Goal: Task Accomplishment & Management: Complete application form

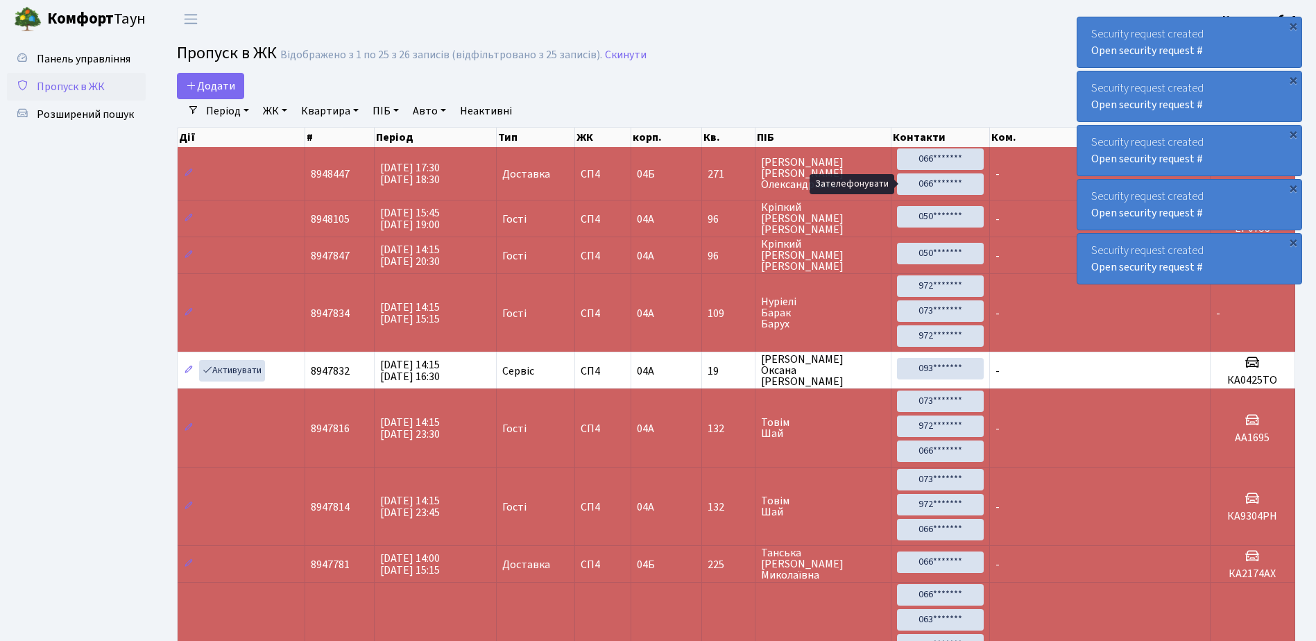
select select "25"
click at [1088, 29] on div "Security request created Open security request #" at bounding box center [1189, 42] width 224 height 50
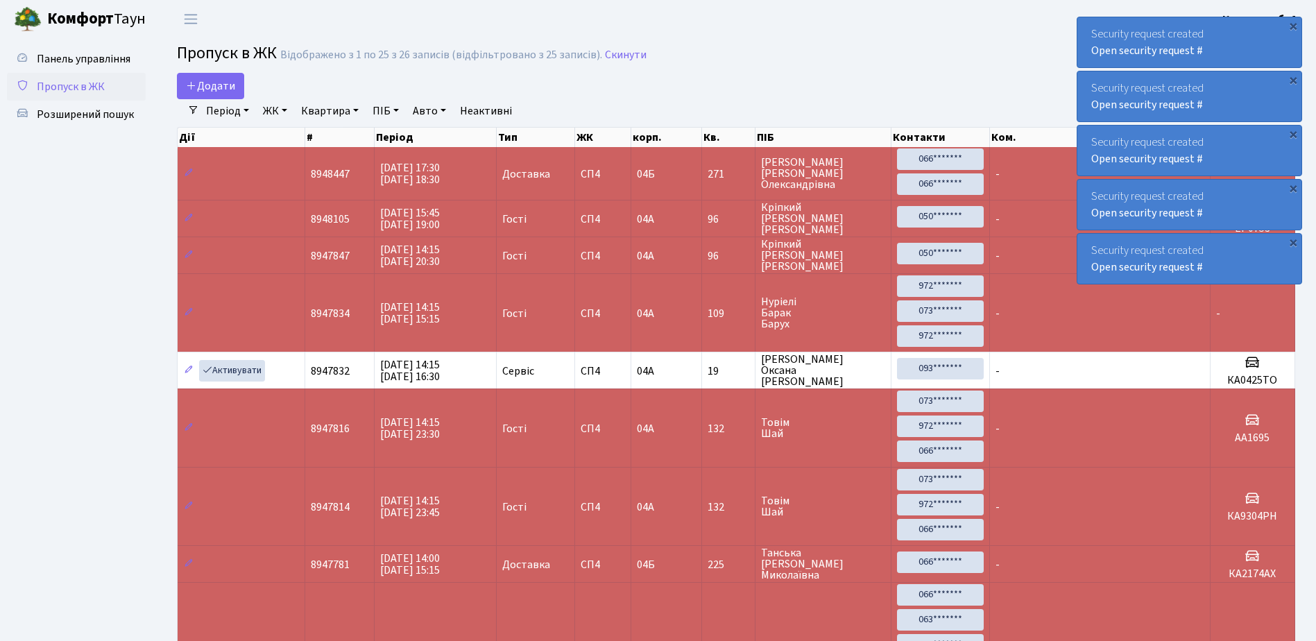
click at [1088, 29] on div "Security request created Open security request #" at bounding box center [1189, 42] width 224 height 50
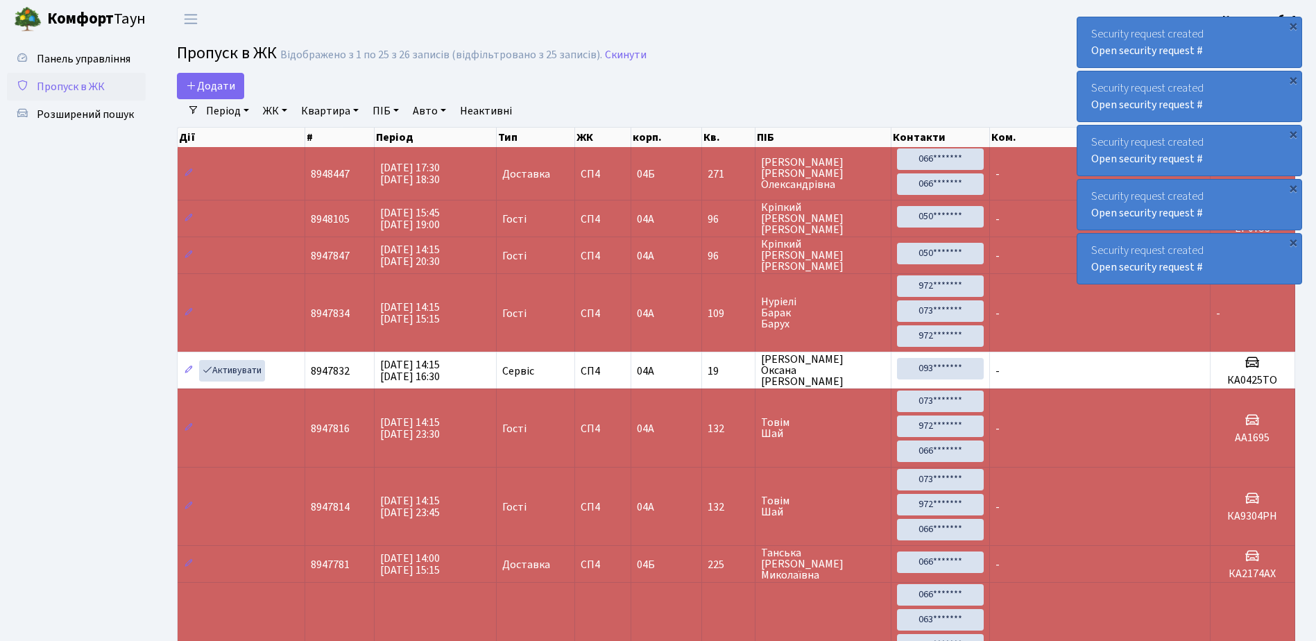
click at [1088, 29] on div "Security request created Open security request #" at bounding box center [1189, 42] width 224 height 50
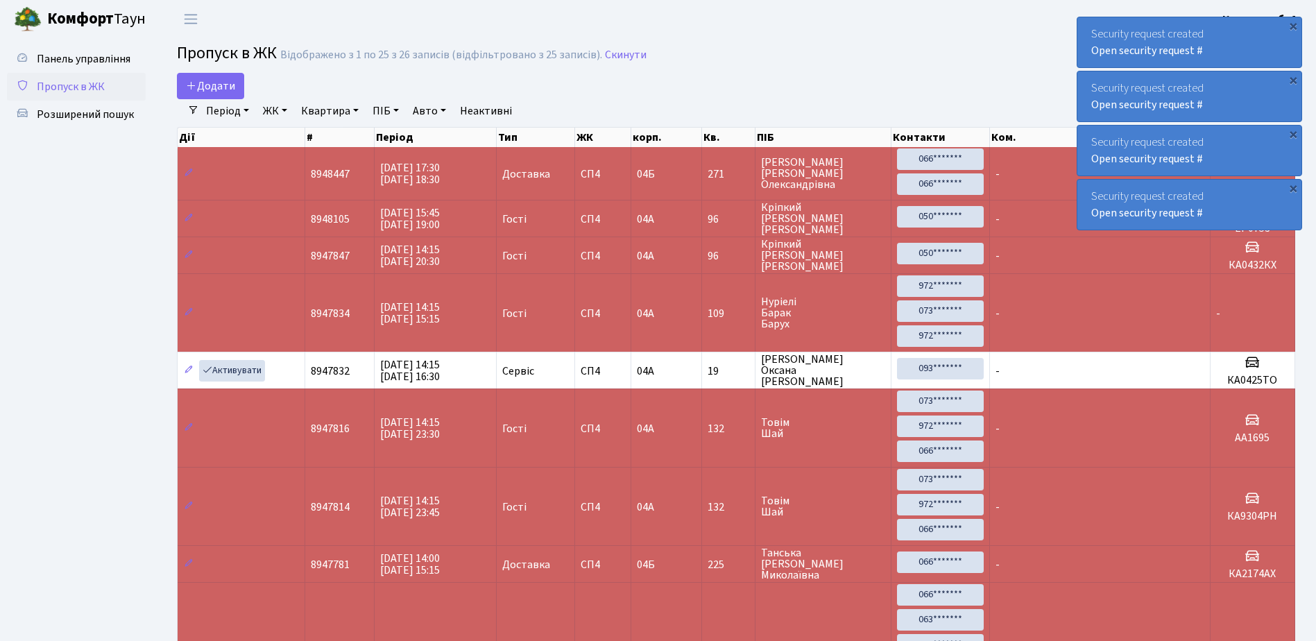
click at [1089, 29] on div "Security request created Open security request #" at bounding box center [1189, 42] width 224 height 50
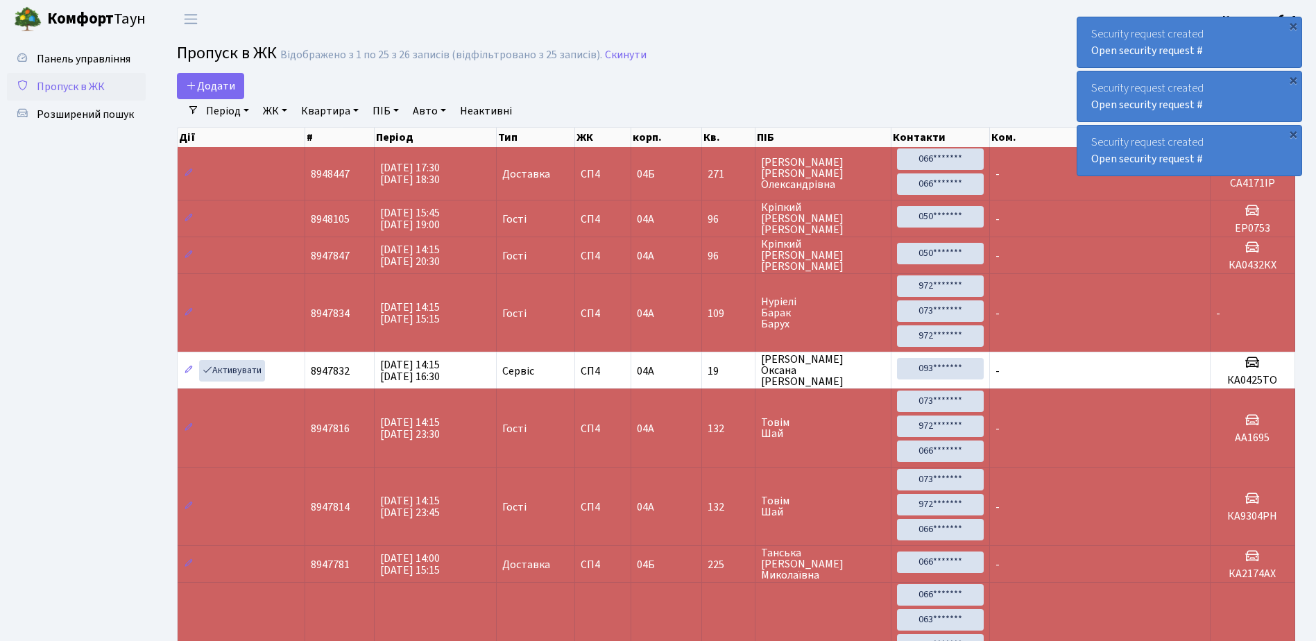
click at [1089, 29] on div "Security request created Open security request #" at bounding box center [1189, 42] width 224 height 50
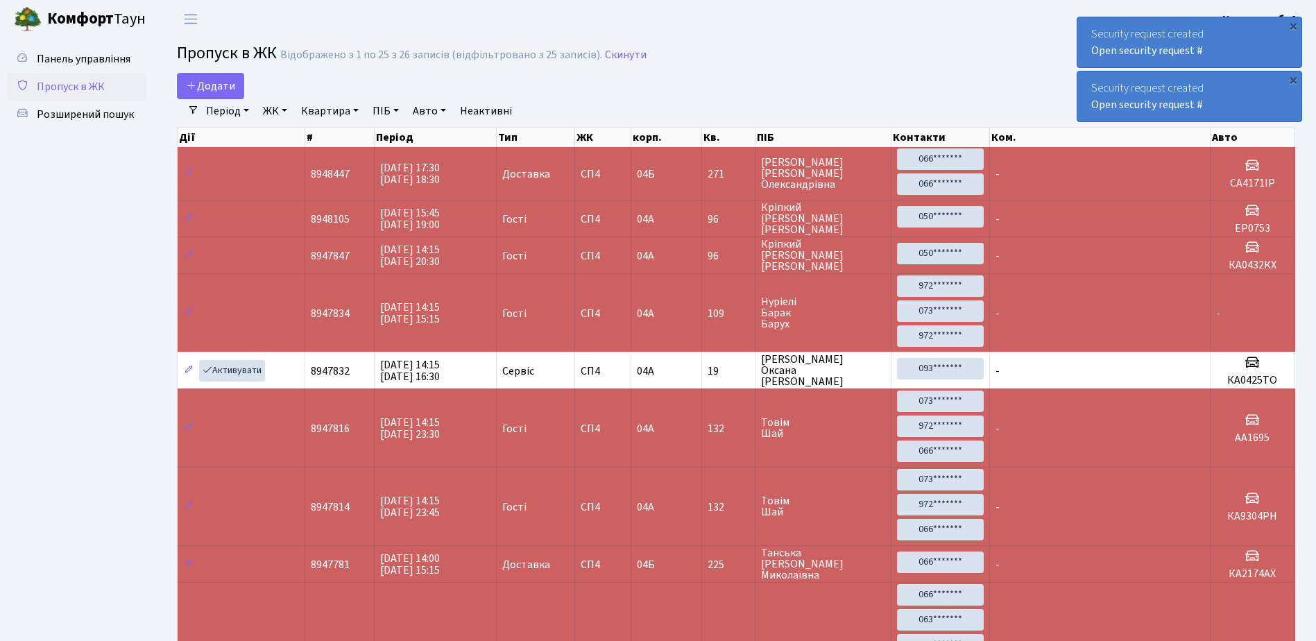
click at [1089, 29] on div "Security request created Open security request #" at bounding box center [1189, 42] width 224 height 50
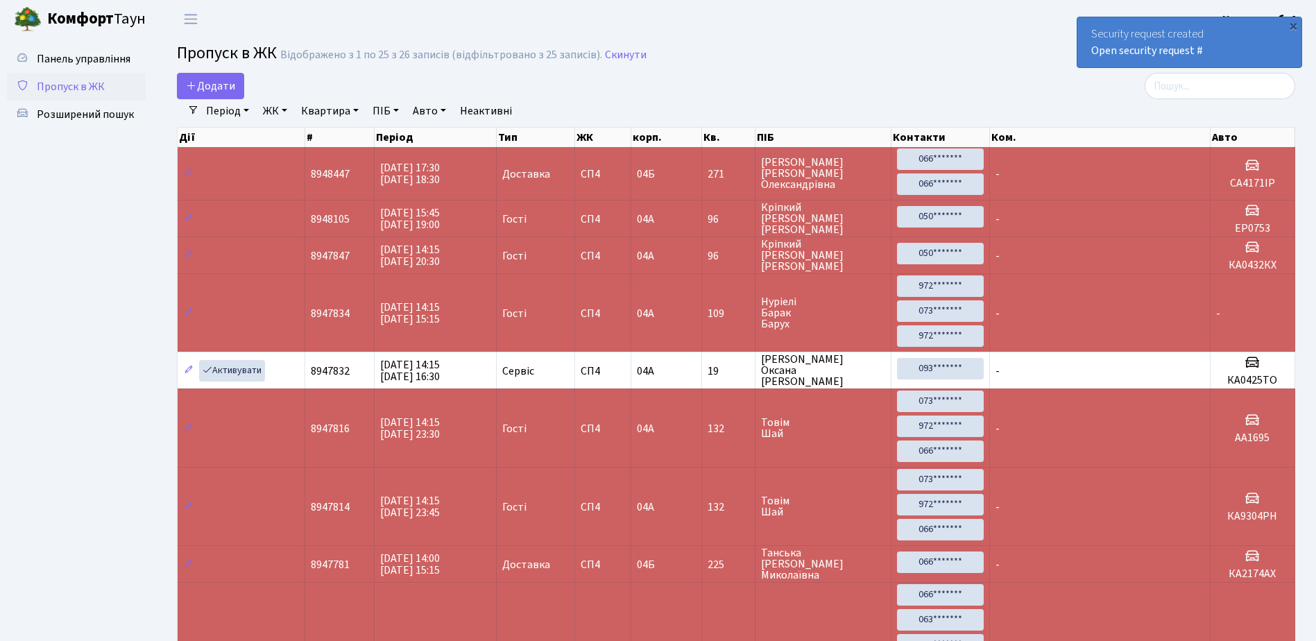
click at [1089, 29] on div "Security request created Open security request #" at bounding box center [1189, 42] width 224 height 50
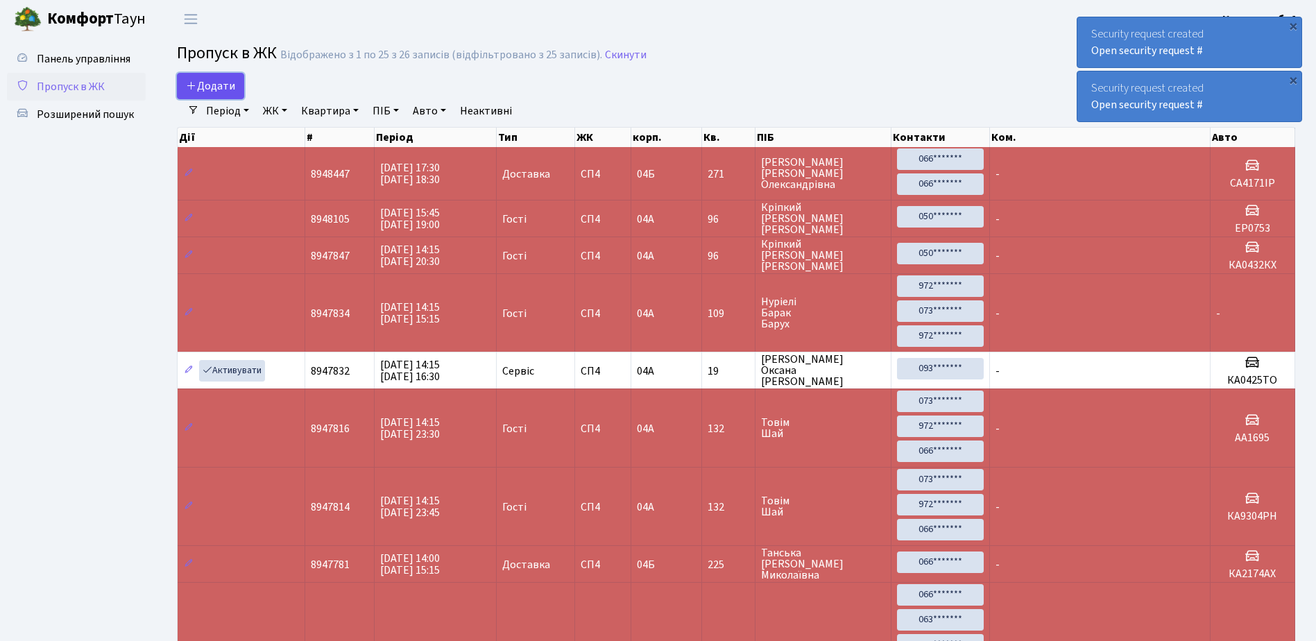
click at [216, 80] on span "Додати" at bounding box center [210, 85] width 49 height 15
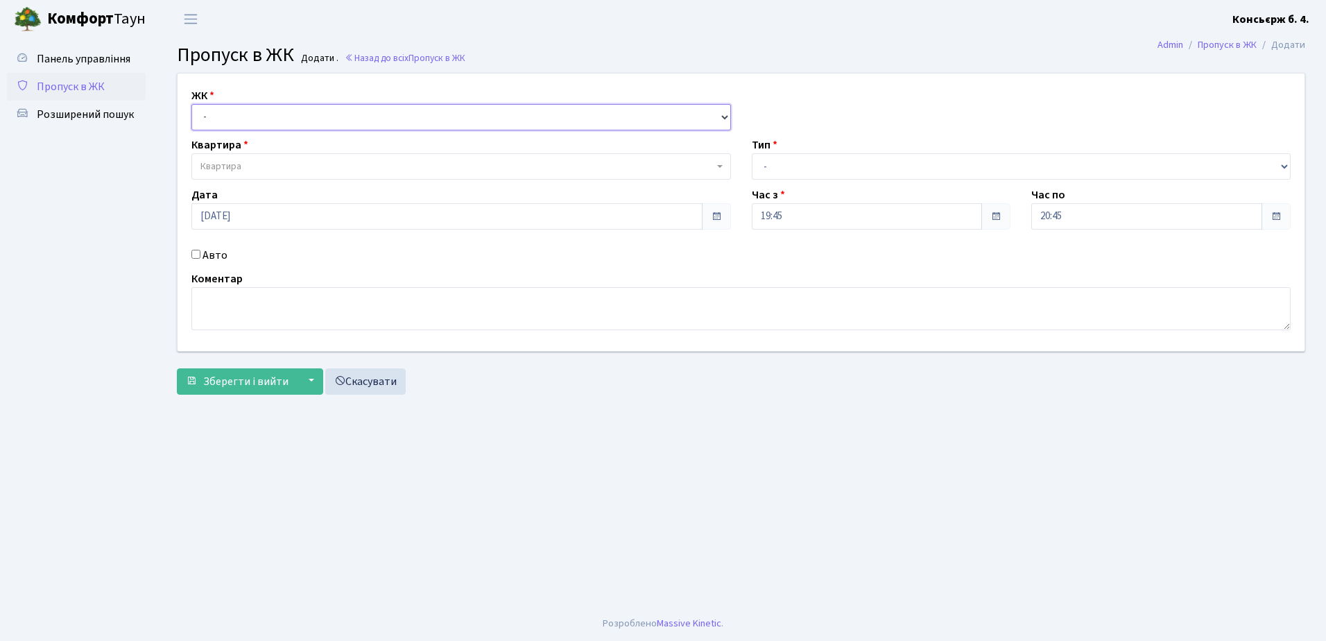
click at [253, 114] on select "- СП4, Столичне шосе, 5" at bounding box center [461, 117] width 540 height 26
select select "325"
click at [191, 104] on select "- СП4, Столичне шосе, 5" at bounding box center [461, 117] width 540 height 26
select select
click at [285, 163] on span "Квартира" at bounding box center [456, 167] width 513 height 14
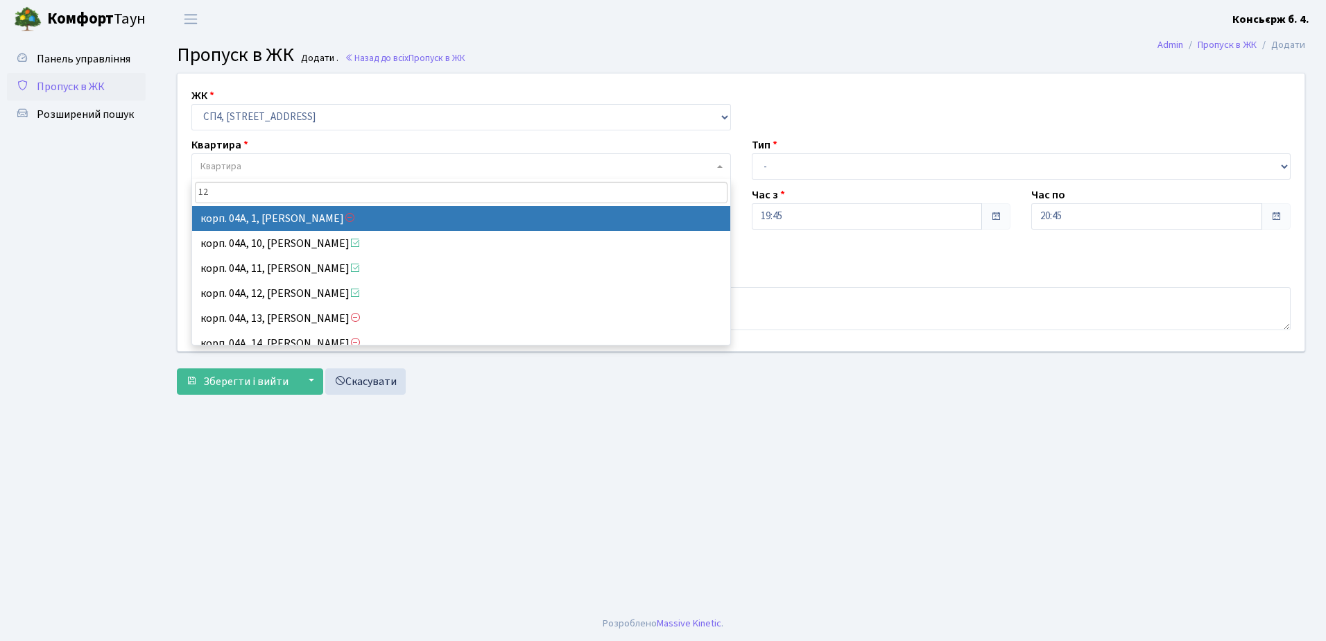
type input "122"
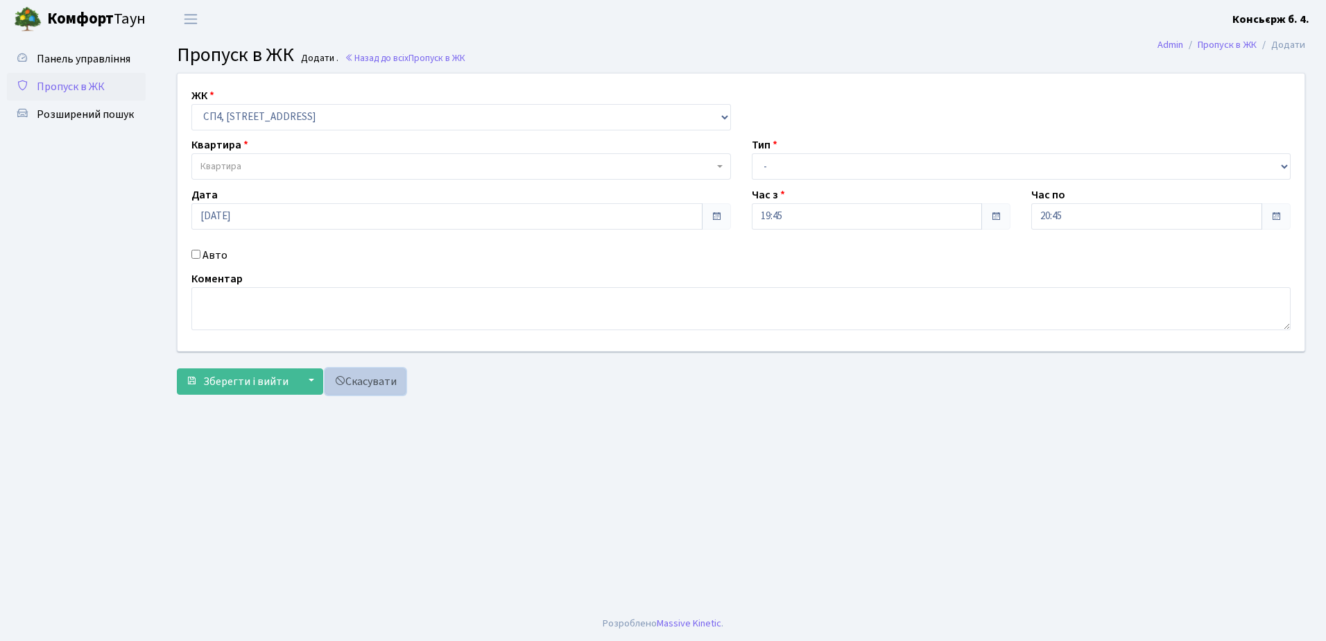
click at [359, 375] on link "Скасувати" at bounding box center [365, 381] width 80 height 26
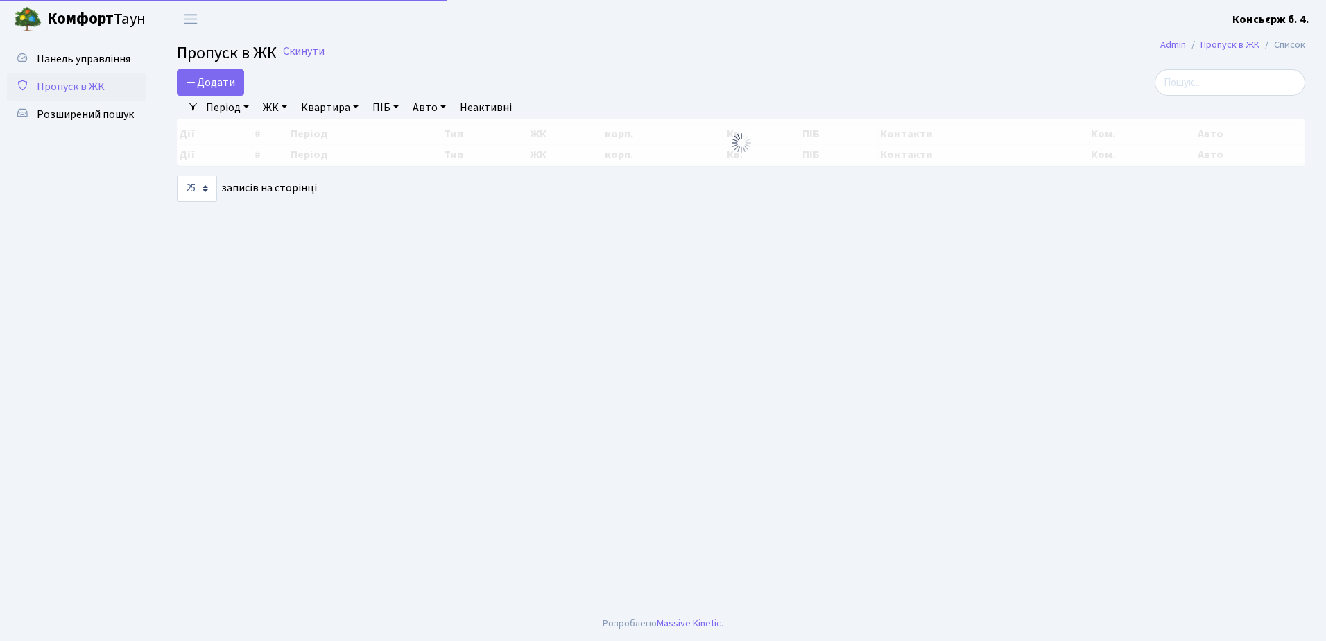
select select "25"
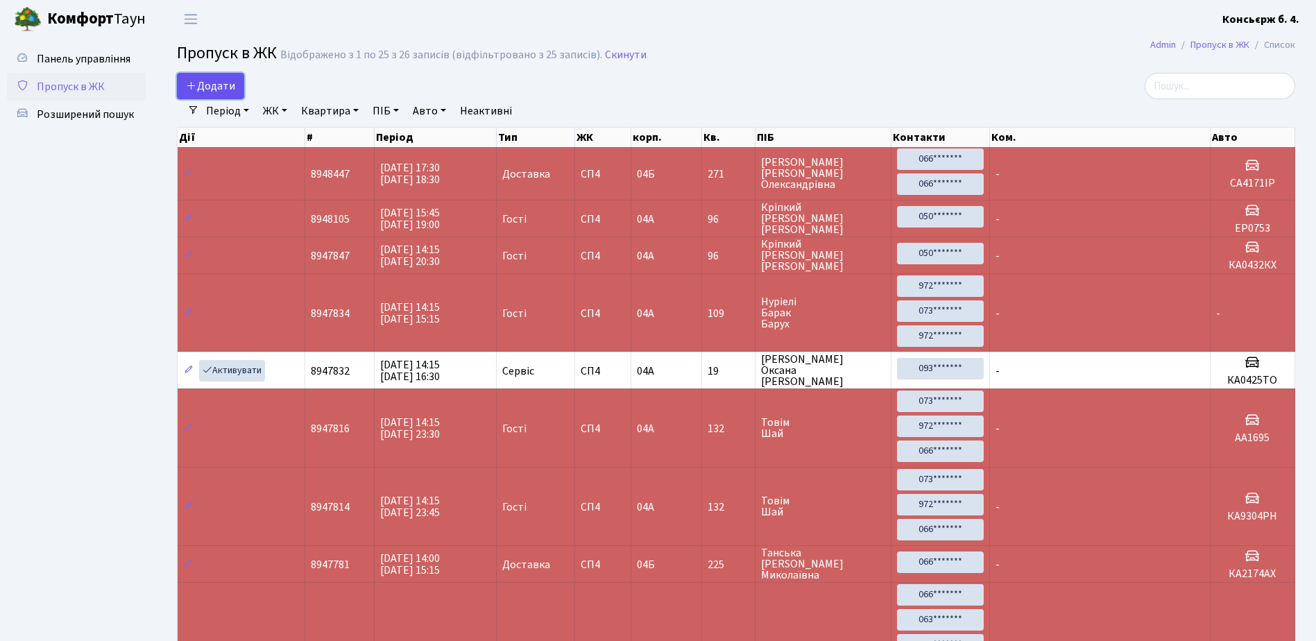
click at [214, 82] on span "Додати" at bounding box center [210, 85] width 49 height 15
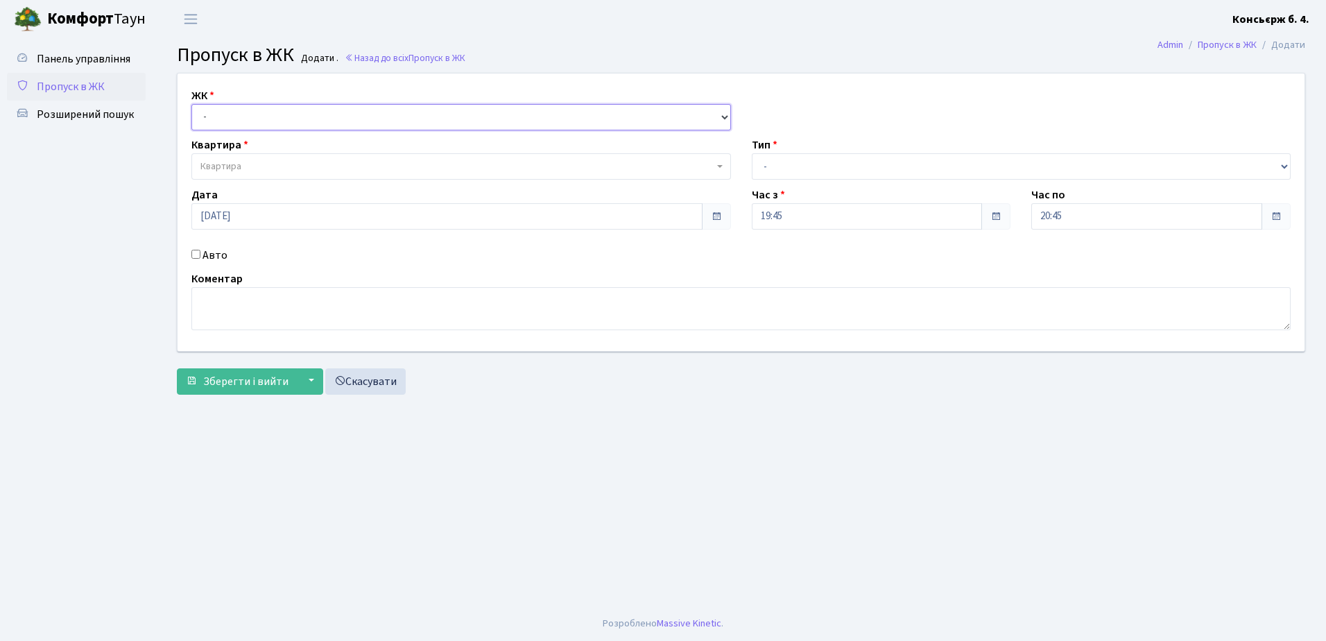
click at [308, 118] on select "- СП4, Столичне шосе, 5" at bounding box center [461, 117] width 540 height 26
select select "325"
click at [191, 104] on select "- СП4, Столичне шосе, 5" at bounding box center [461, 117] width 540 height 26
select select
click at [303, 162] on span "Квартира" at bounding box center [456, 167] width 513 height 14
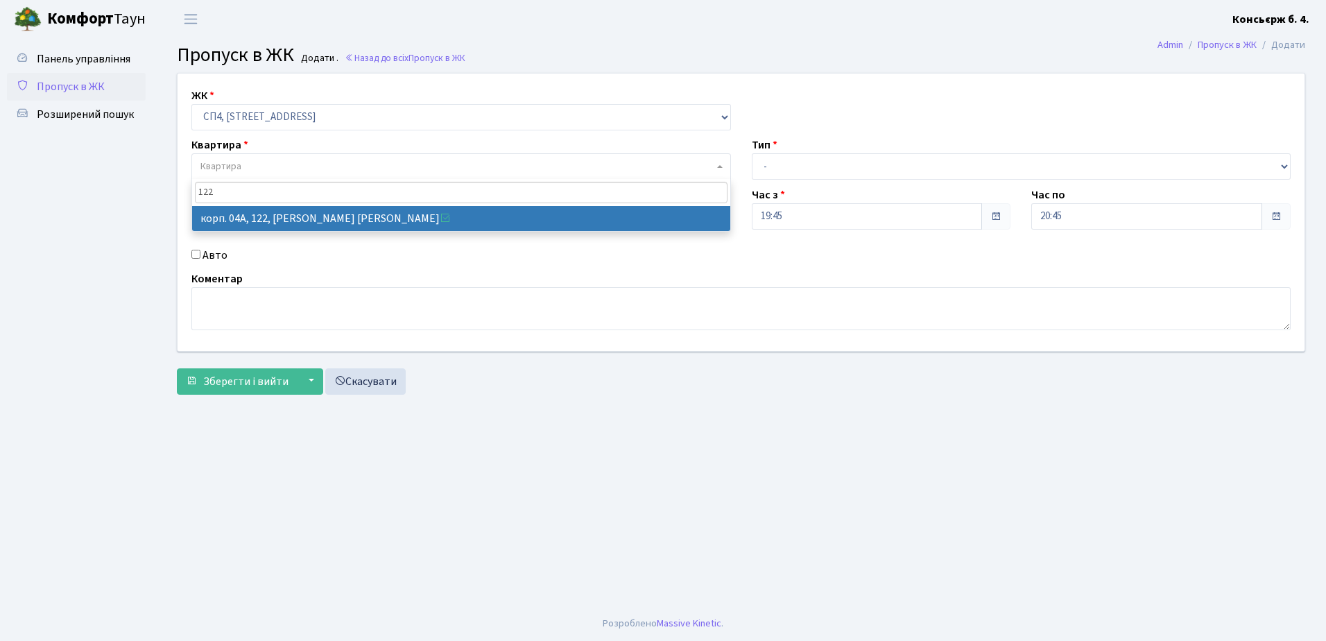
type input "122"
select select "21150"
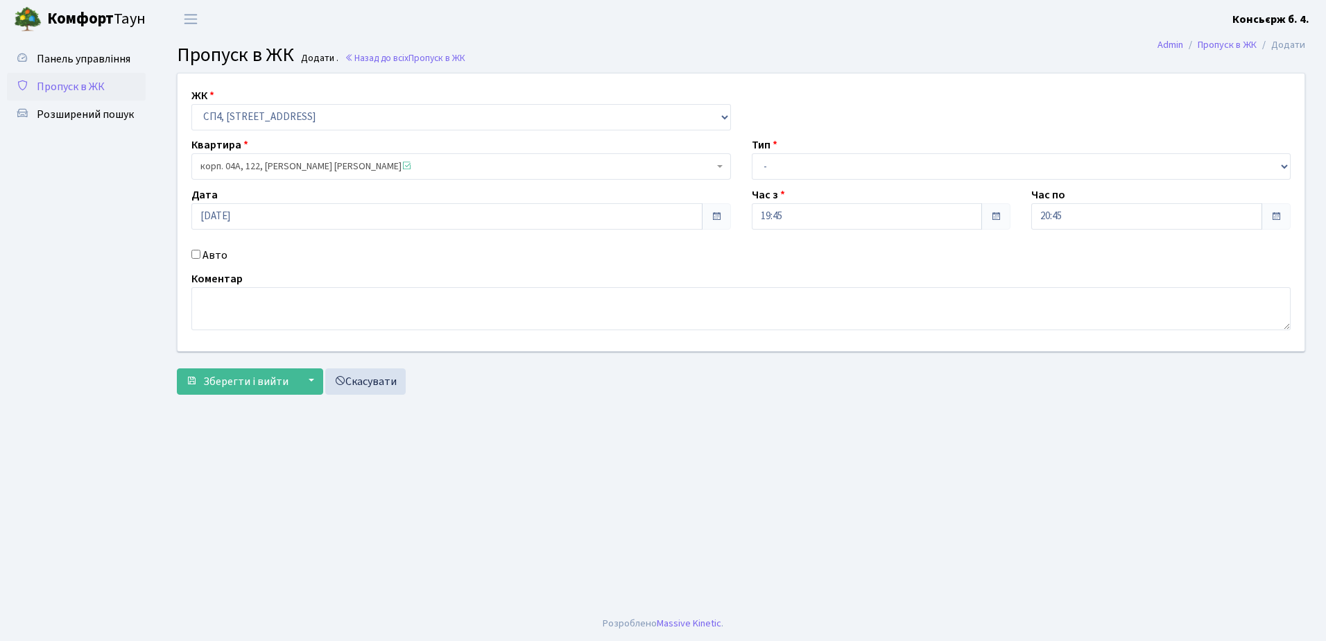
click at [197, 255] on input "Авто" at bounding box center [195, 254] width 9 height 9
checkbox input "true"
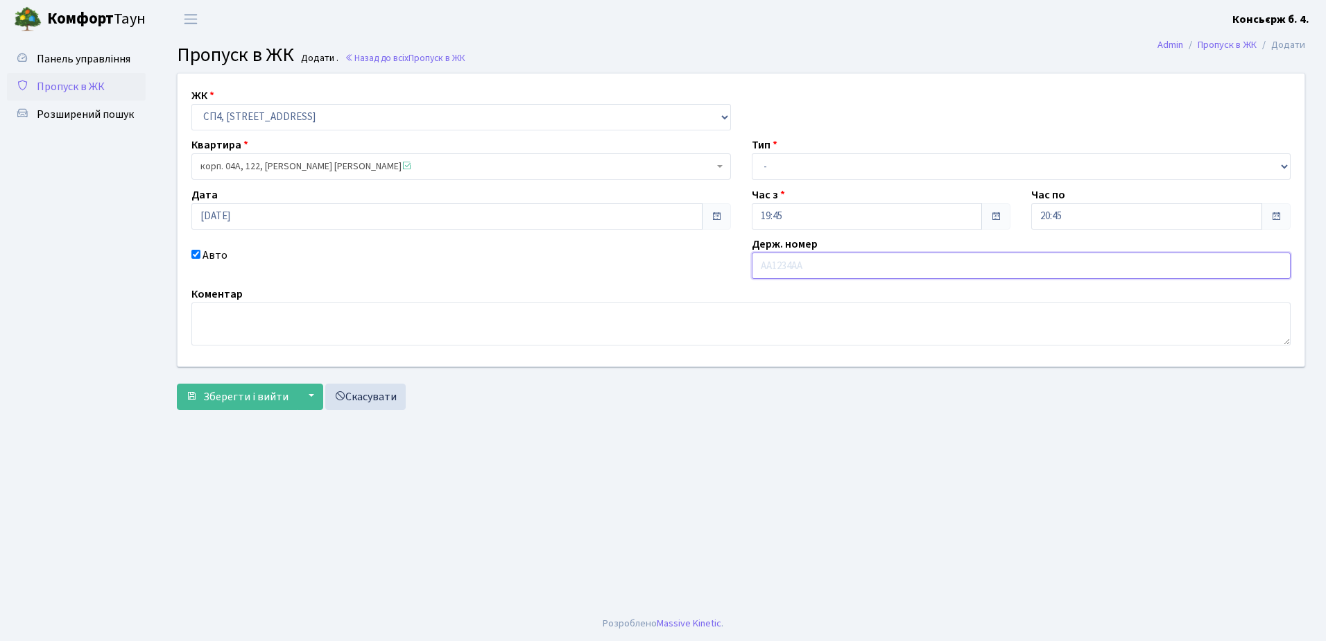
click at [833, 267] on input "text" at bounding box center [1022, 266] width 540 height 26
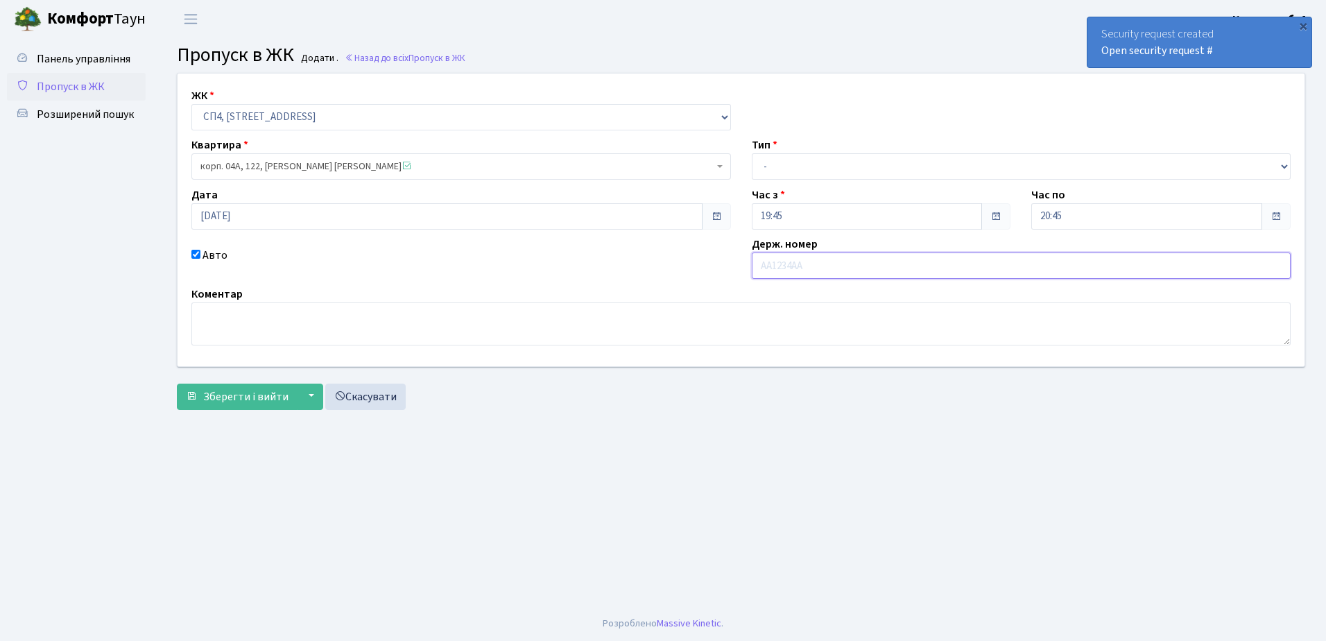
type input "КА9517НК"
click at [374, 400] on link "Скасувати" at bounding box center [365, 397] width 80 height 26
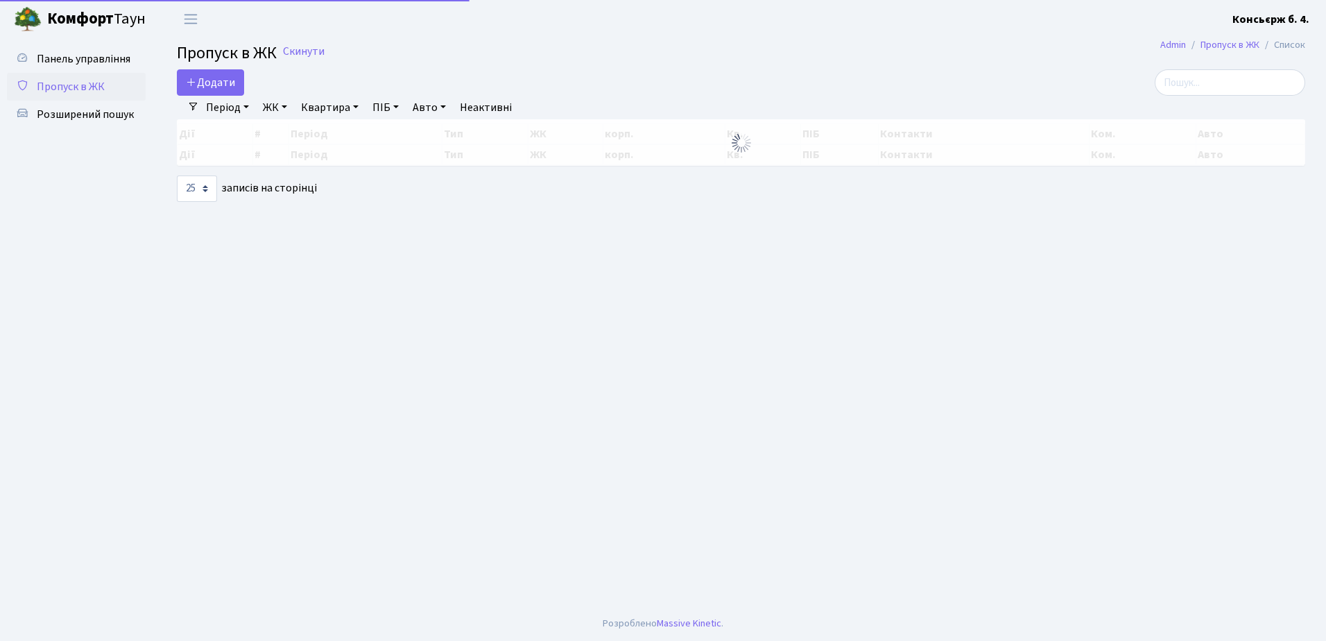
select select "25"
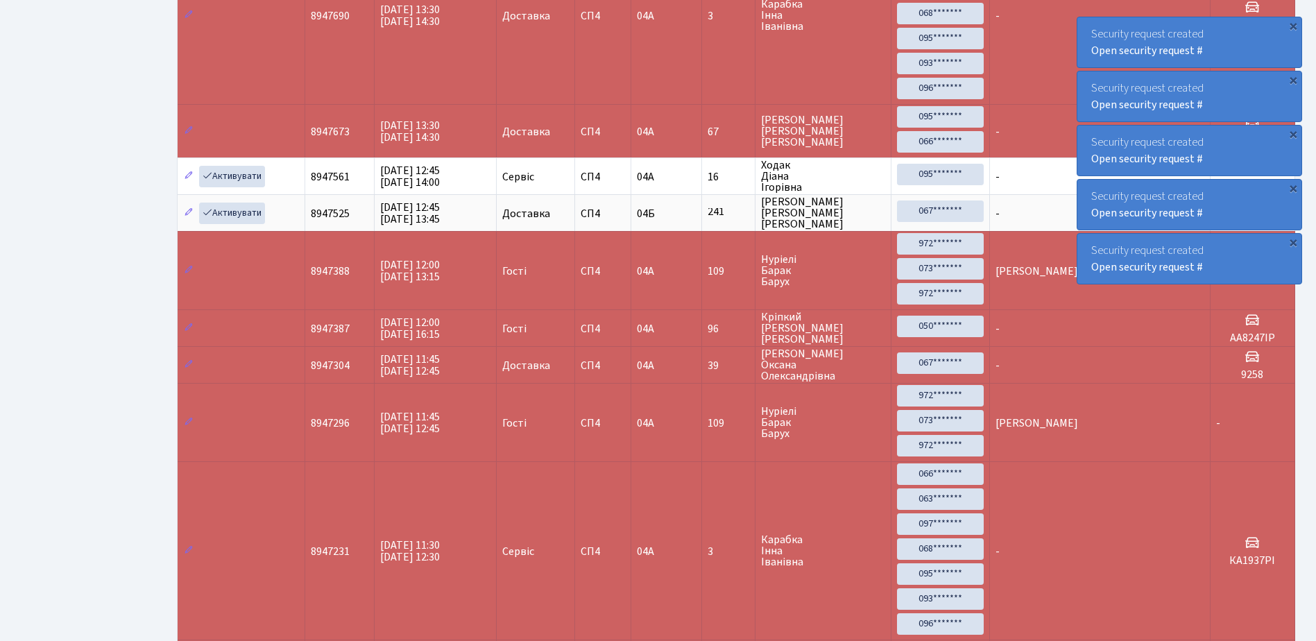
scroll to position [624, 0]
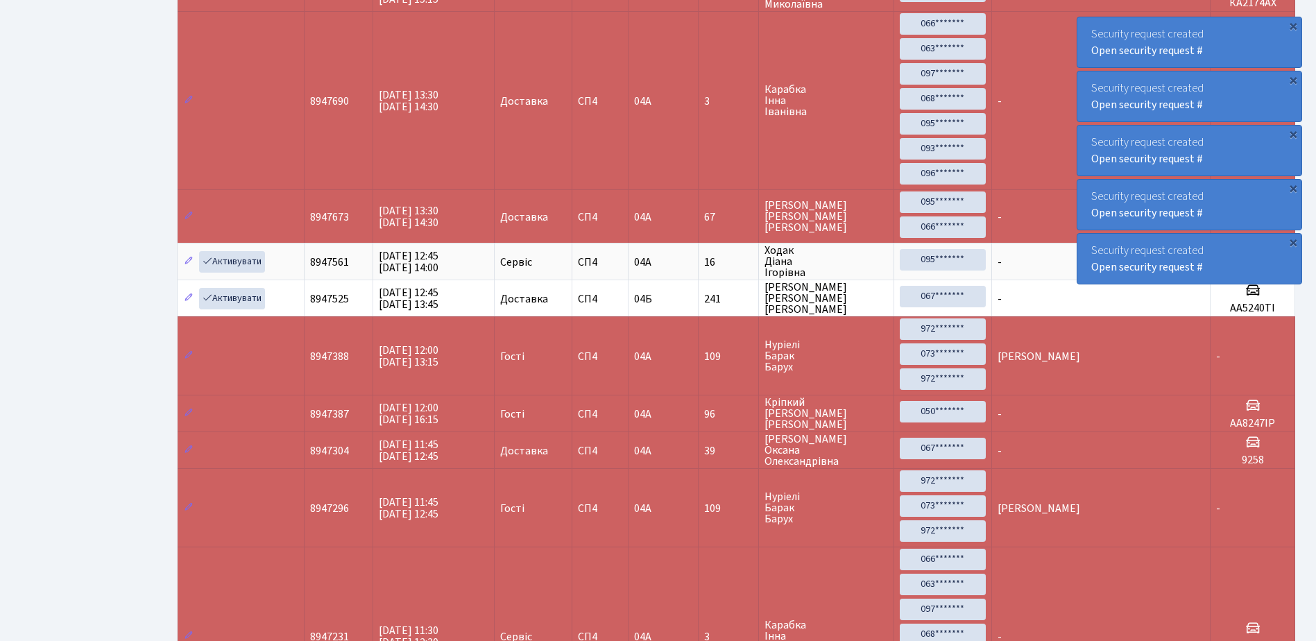
click at [1084, 27] on div "Security request created Open security request #" at bounding box center [1189, 42] width 224 height 50
click at [1086, 27] on div "Security request created Open security request #" at bounding box center [1189, 42] width 224 height 50
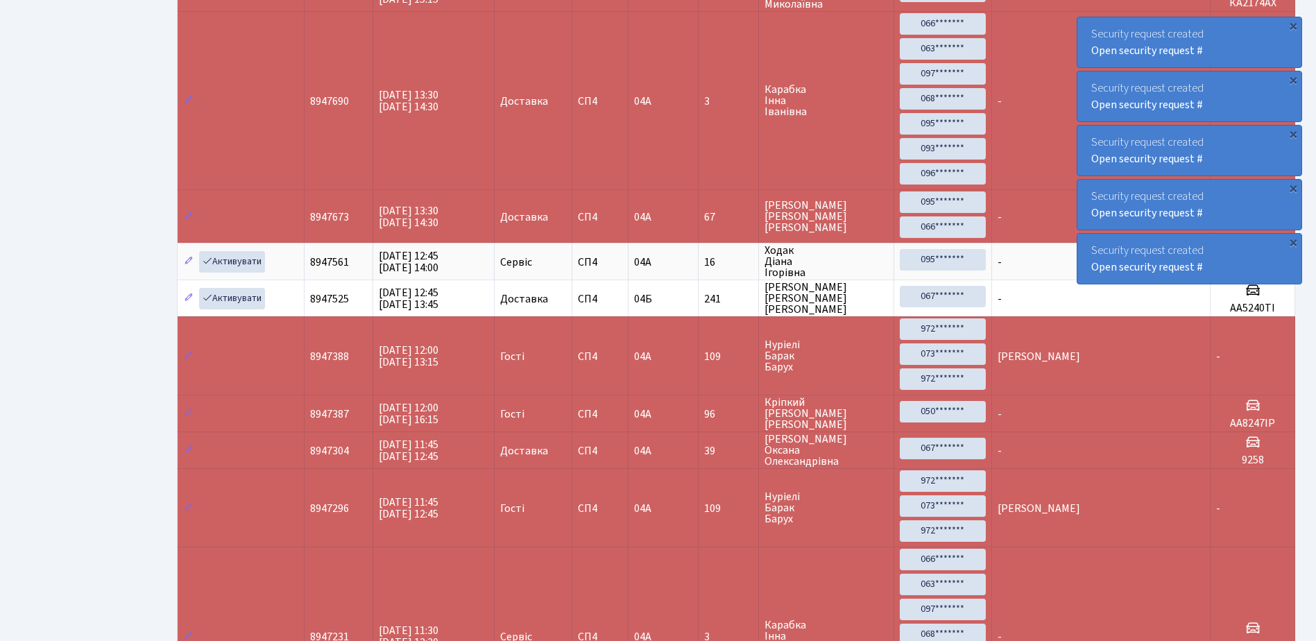
click at [1086, 27] on div "Security request created Open security request #" at bounding box center [1189, 42] width 224 height 50
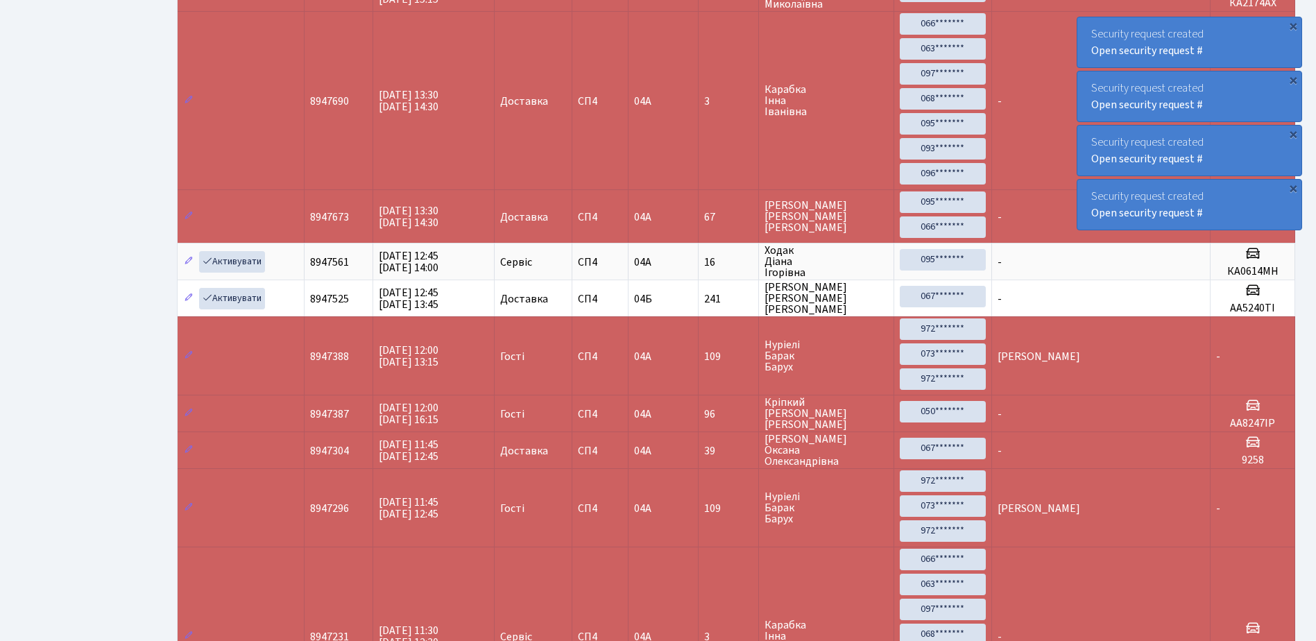
click at [1086, 27] on div "Security request created Open security request #" at bounding box center [1189, 42] width 224 height 50
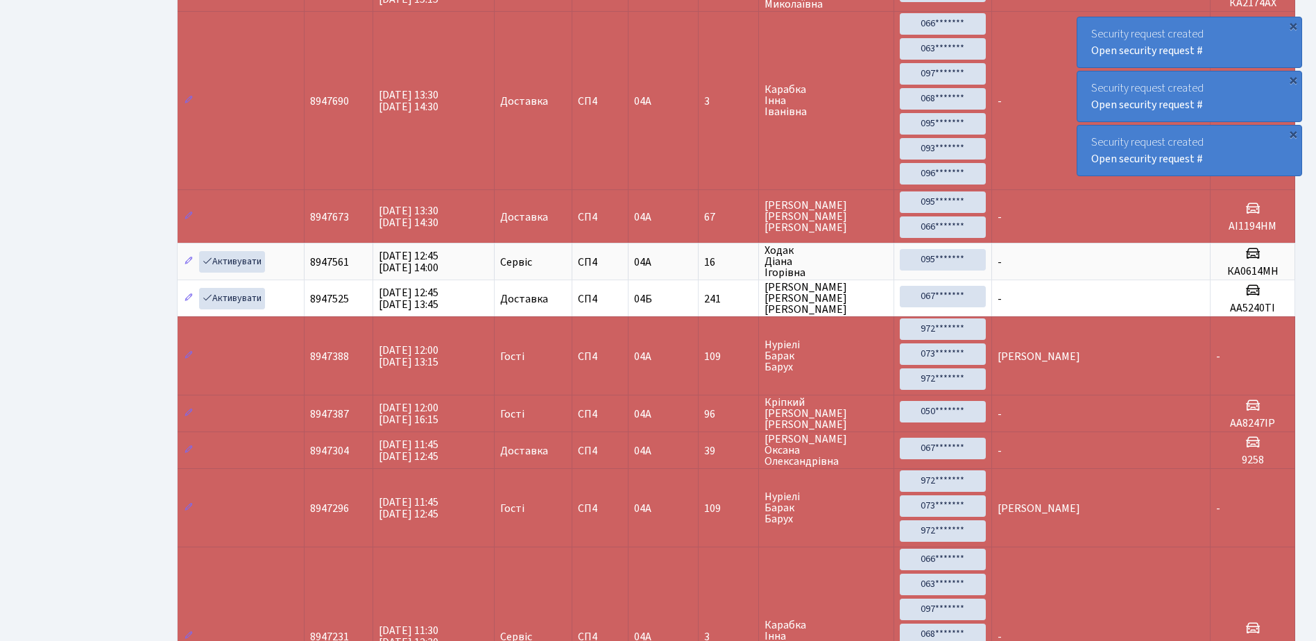
click at [1086, 27] on div "Security request created Open security request #" at bounding box center [1189, 42] width 224 height 50
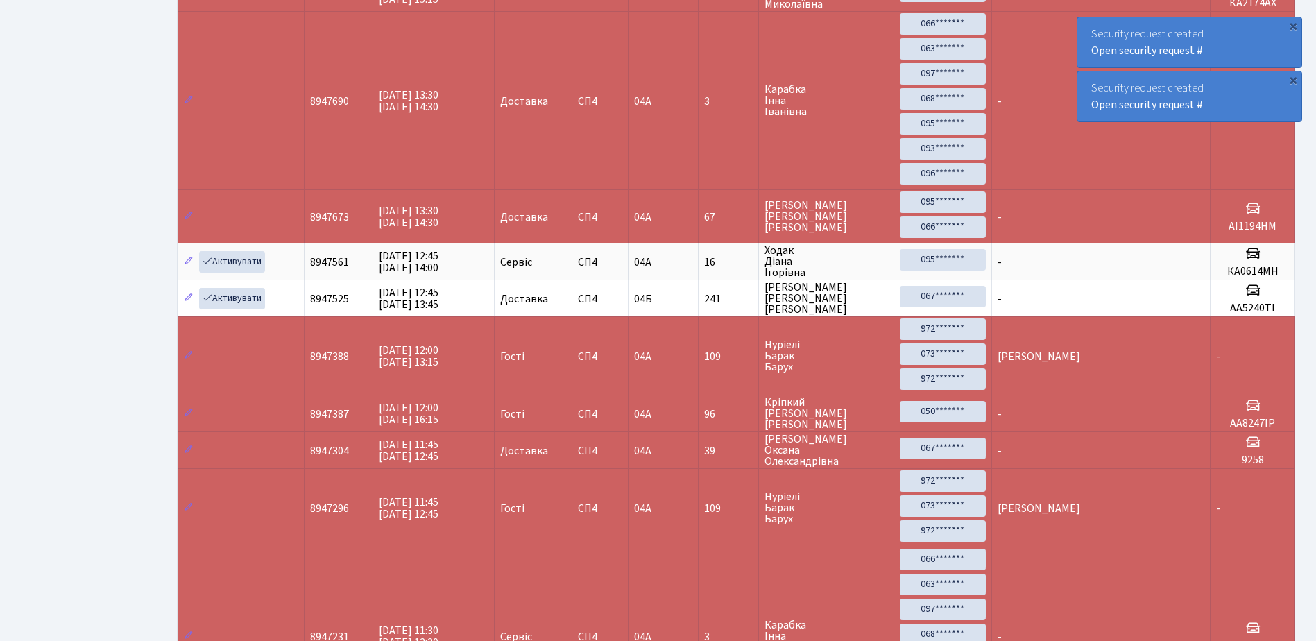
click at [1086, 27] on div "Security request created Open security request #" at bounding box center [1189, 42] width 224 height 50
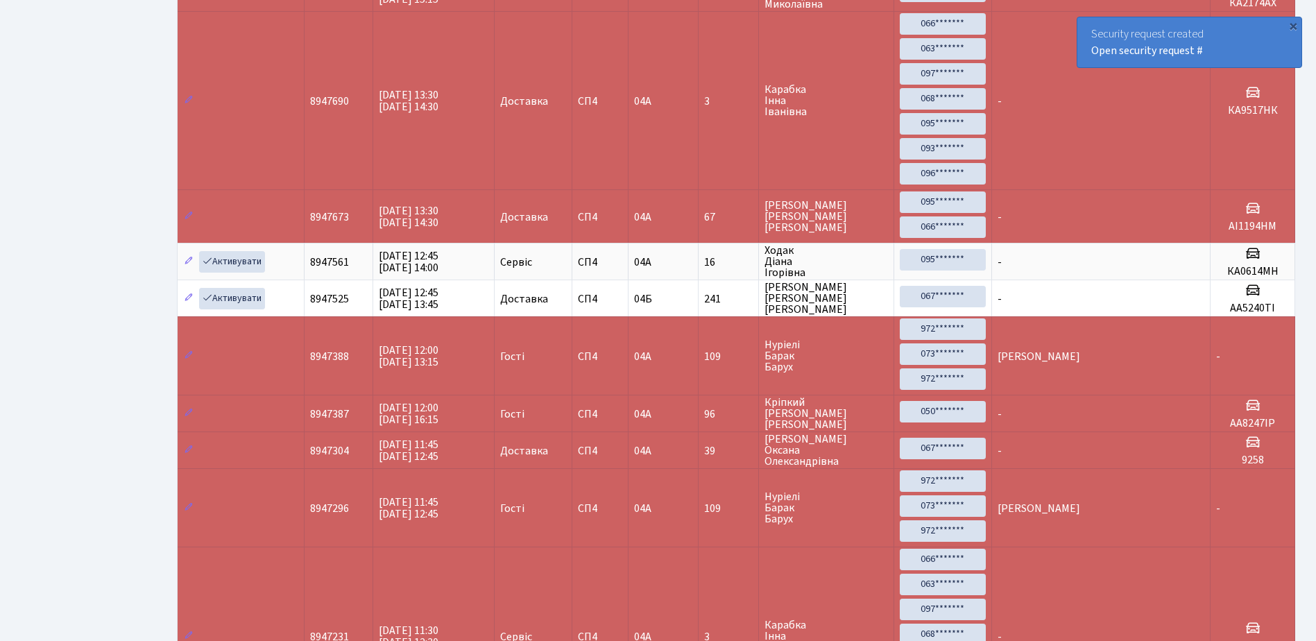
click at [1086, 27] on div "Security request created Open security request #" at bounding box center [1189, 42] width 224 height 50
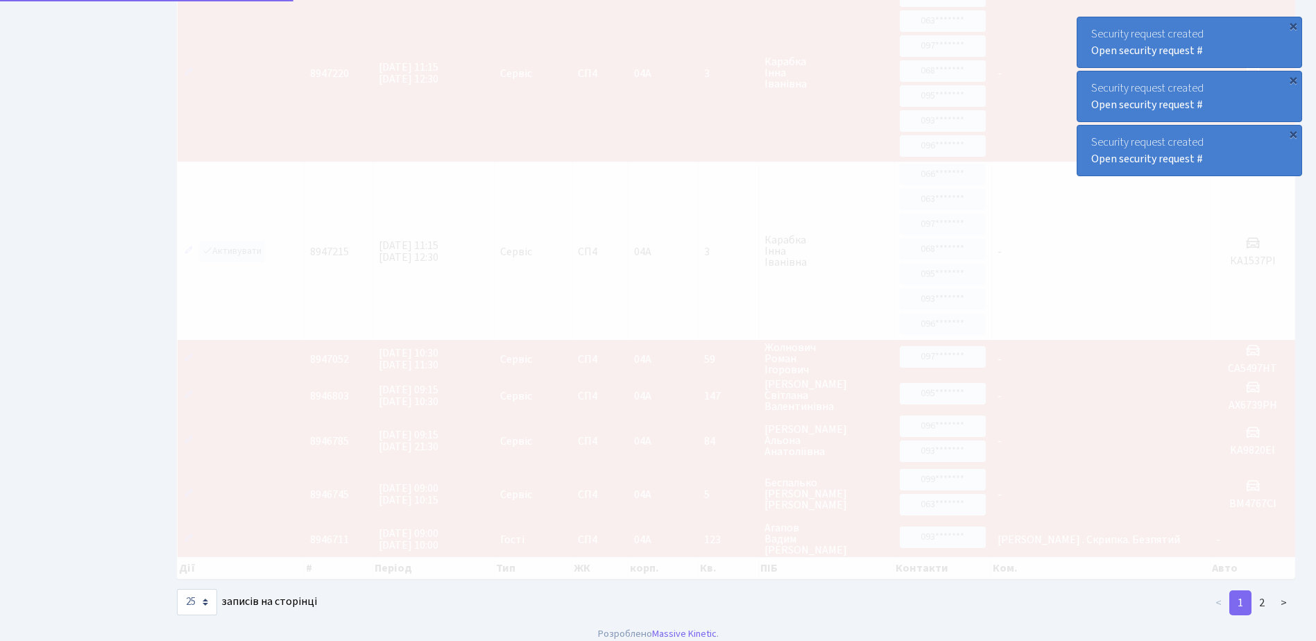
scroll to position [1376, 0]
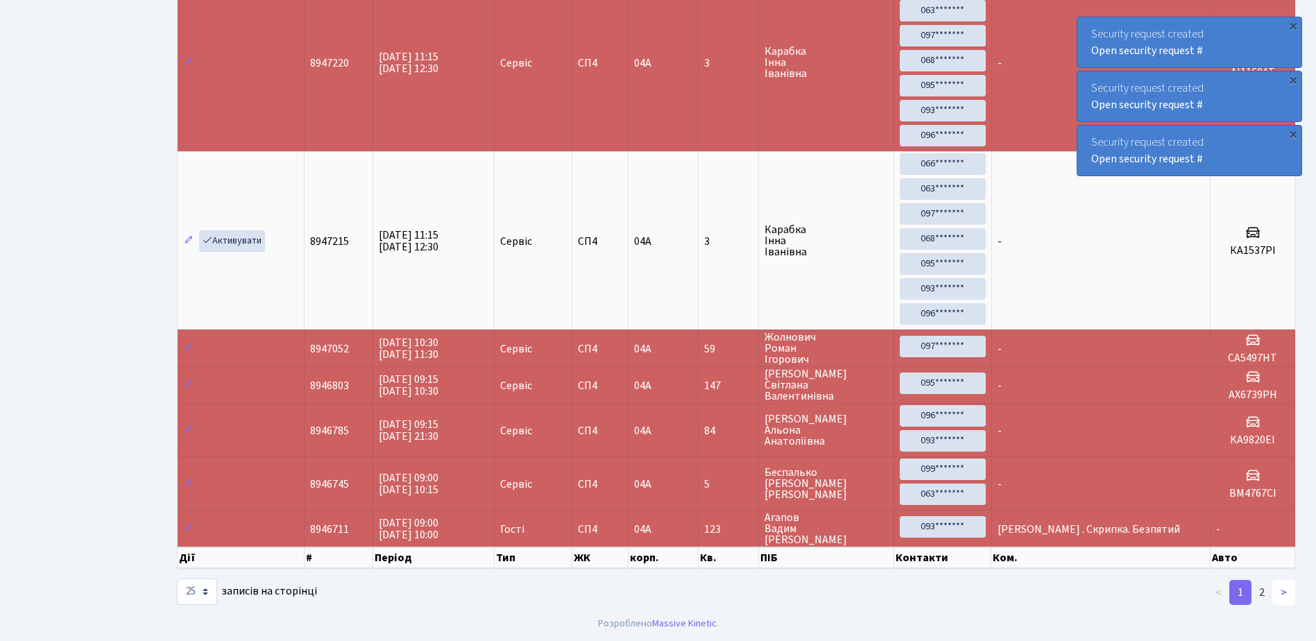
click at [1283, 590] on link ">" at bounding box center [1283, 592] width 23 height 25
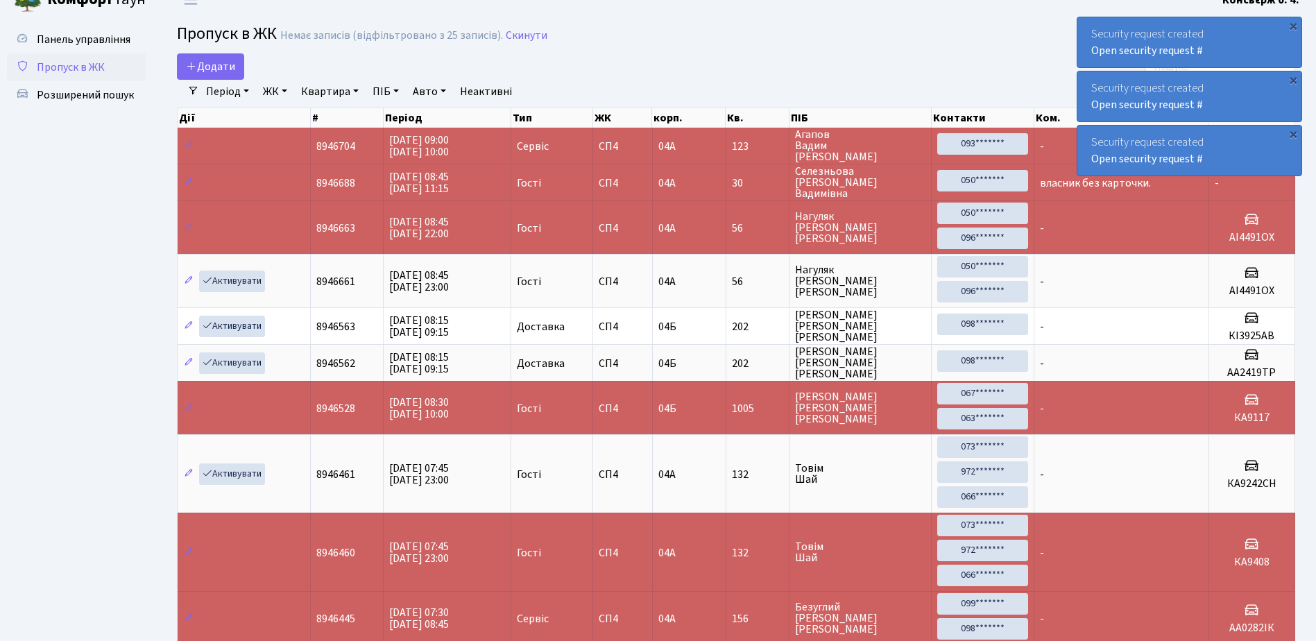
scroll to position [0, 0]
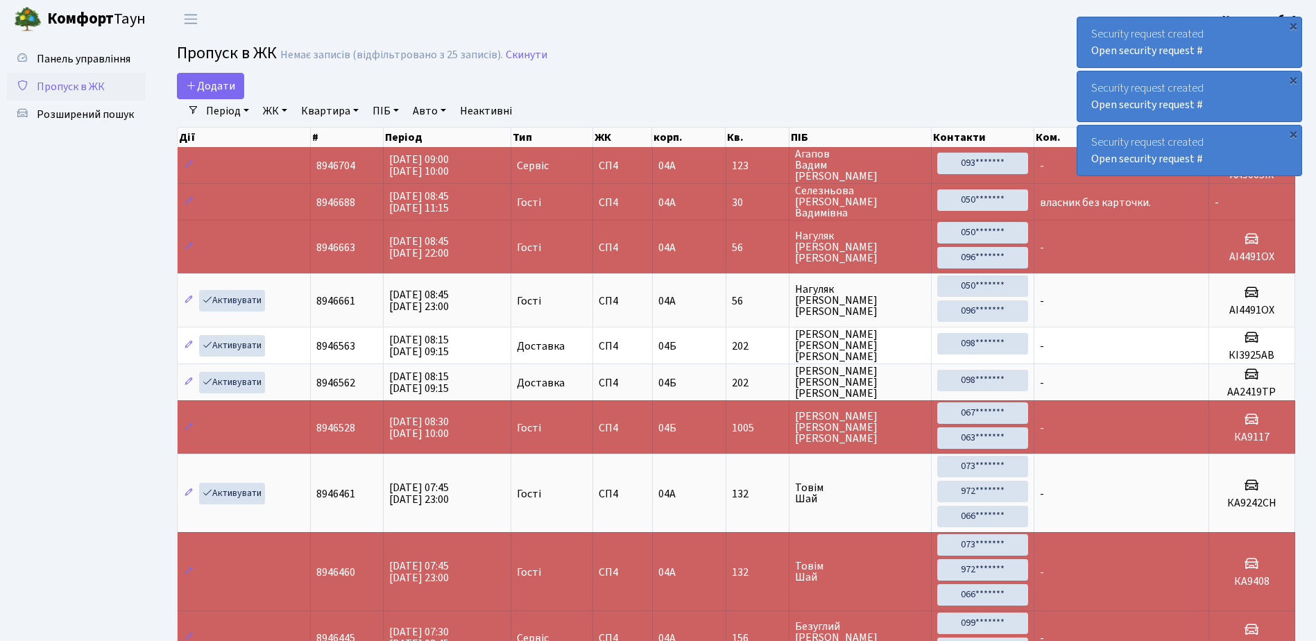
click at [1086, 21] on div "Security request created Open security request #" at bounding box center [1189, 42] width 224 height 50
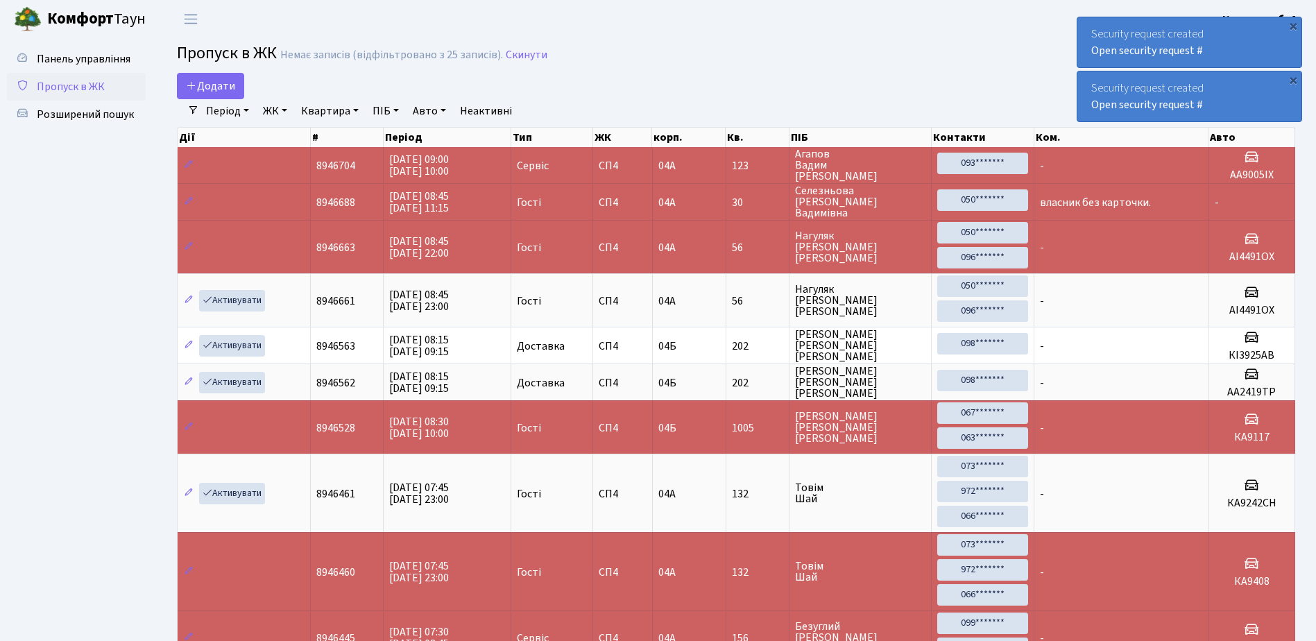
click at [1086, 19] on div "Security request created Open security request #" at bounding box center [1189, 42] width 224 height 50
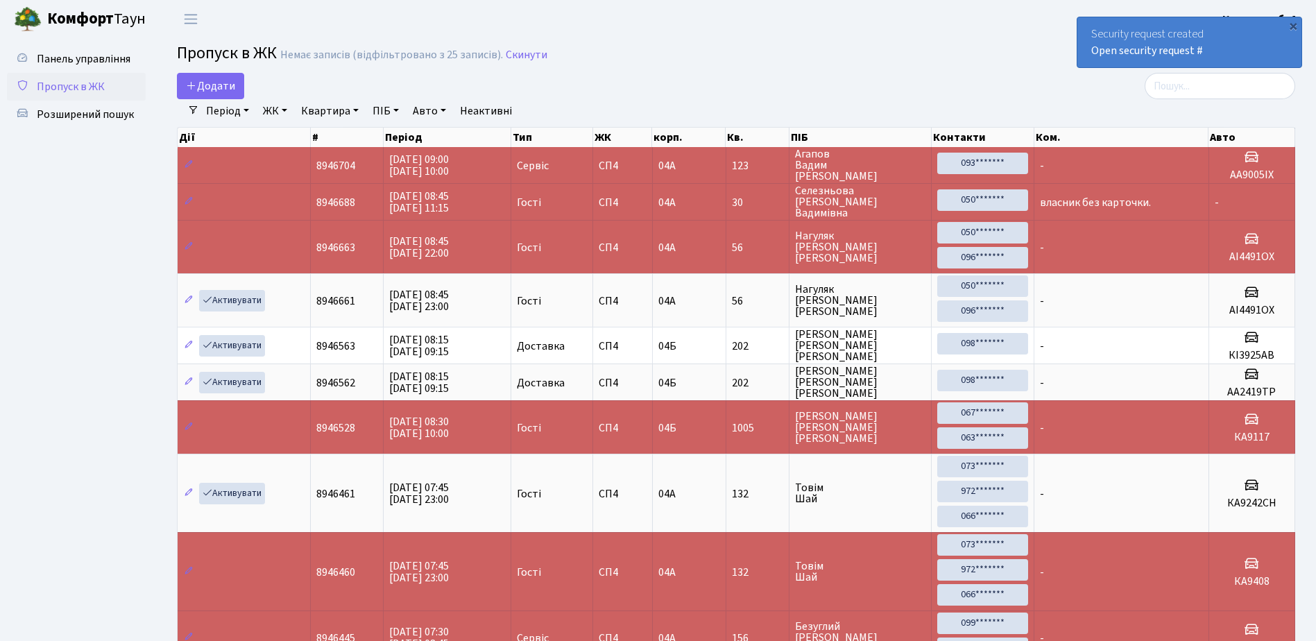
click at [1086, 19] on div "Security request created Open security request #" at bounding box center [1189, 42] width 224 height 50
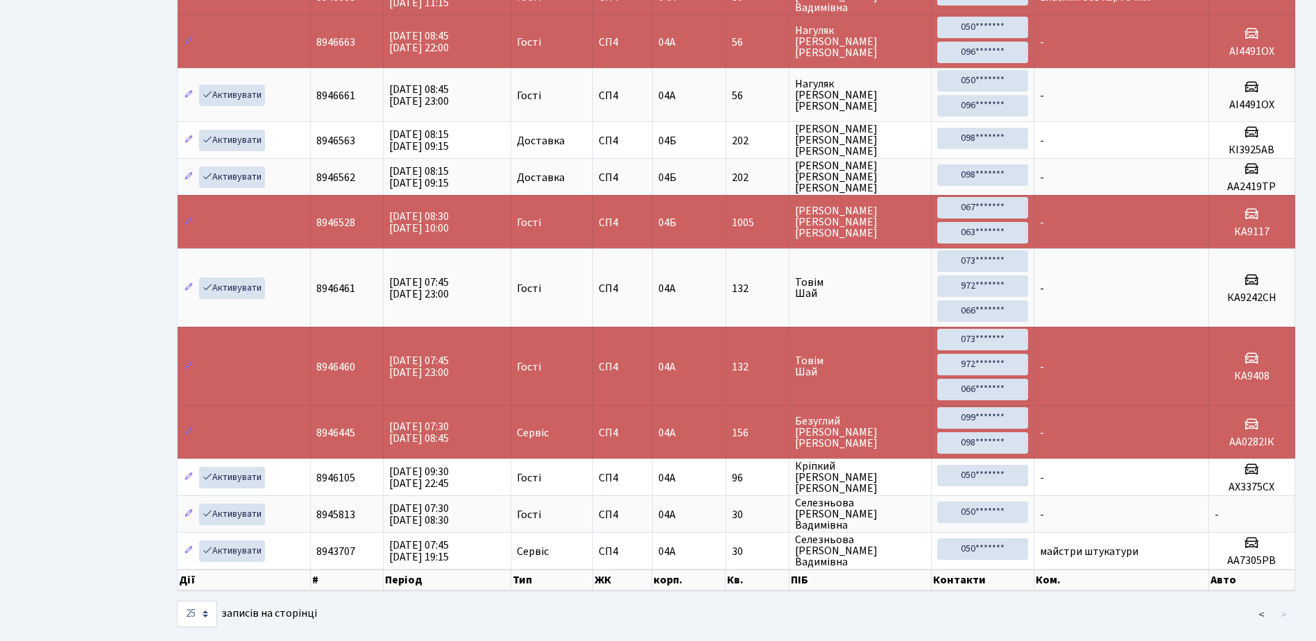
scroll to position [228, 0]
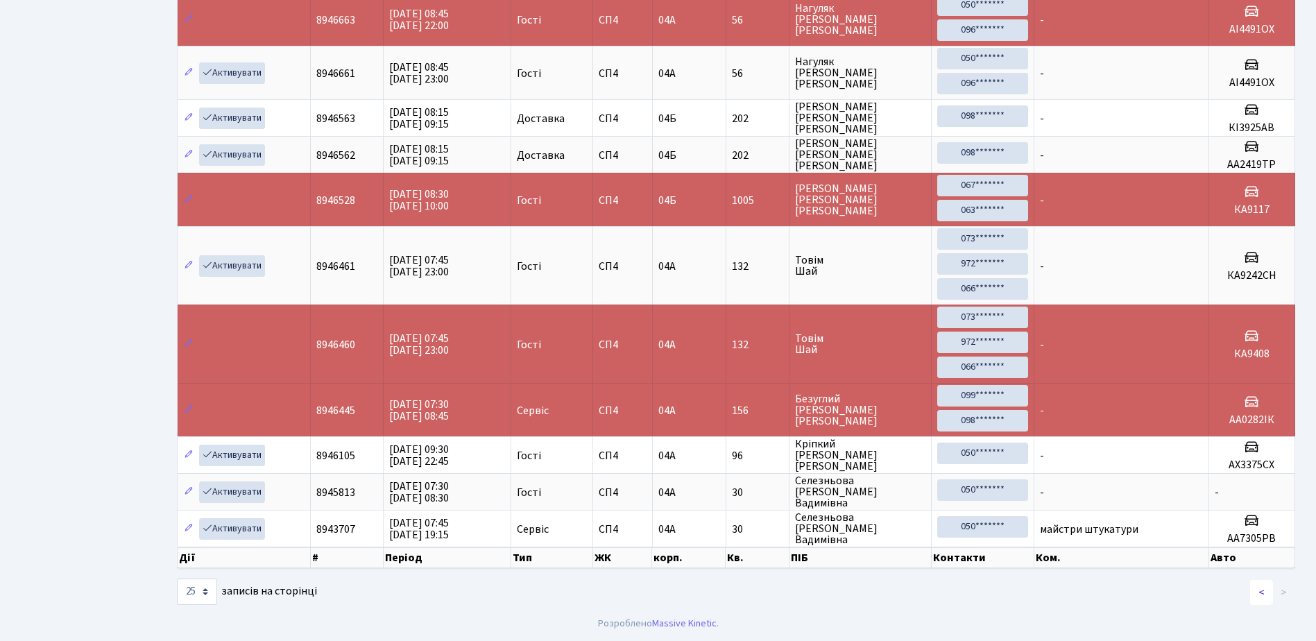
click at [1258, 592] on link "<" at bounding box center [1261, 592] width 23 height 25
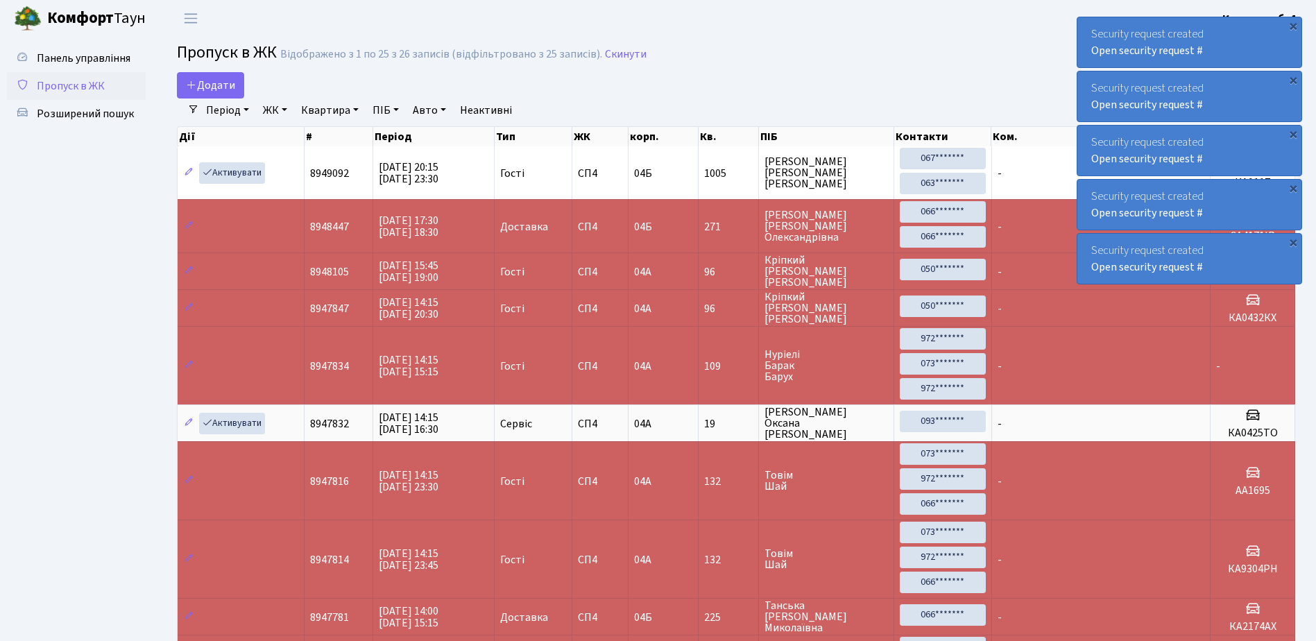
scroll to position [0, 0]
click at [215, 83] on span "Додати" at bounding box center [210, 85] width 49 height 15
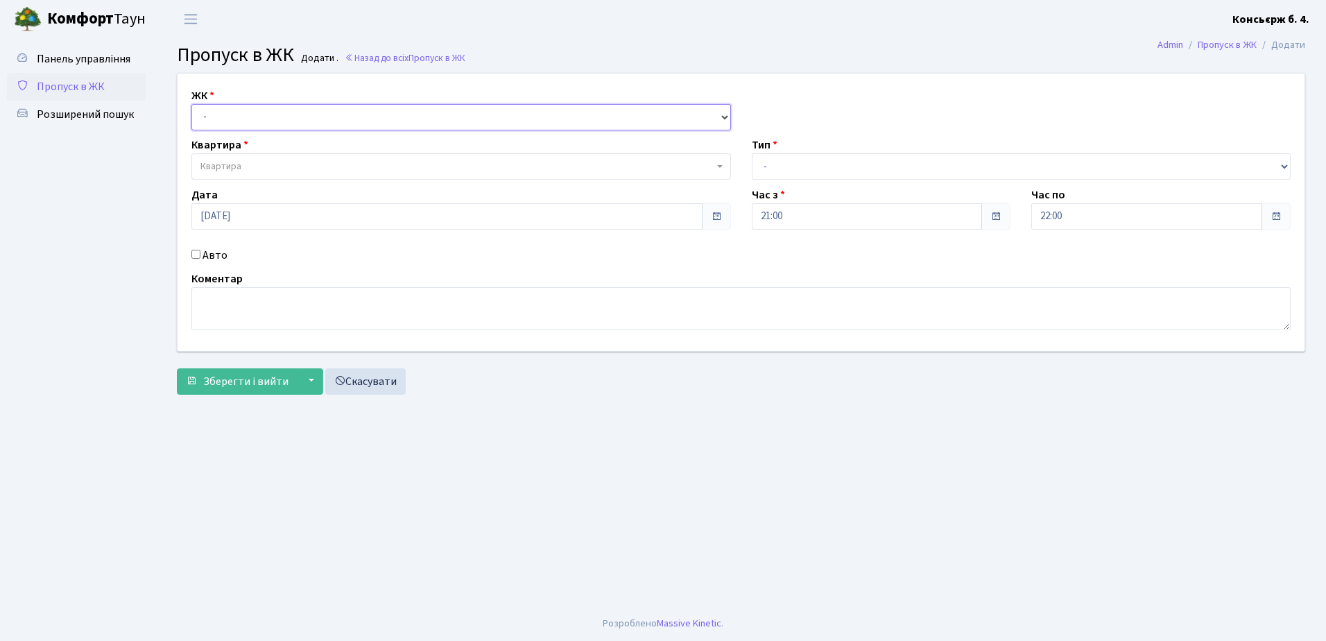
click at [268, 115] on select "- СП4, Столичне шосе, 5" at bounding box center [461, 117] width 540 height 26
select select "325"
click at [191, 104] on select "- СП4, Столичне шосе, 5" at bounding box center [461, 117] width 540 height 26
select select
click at [197, 253] on input "Авто" at bounding box center [195, 254] width 9 height 9
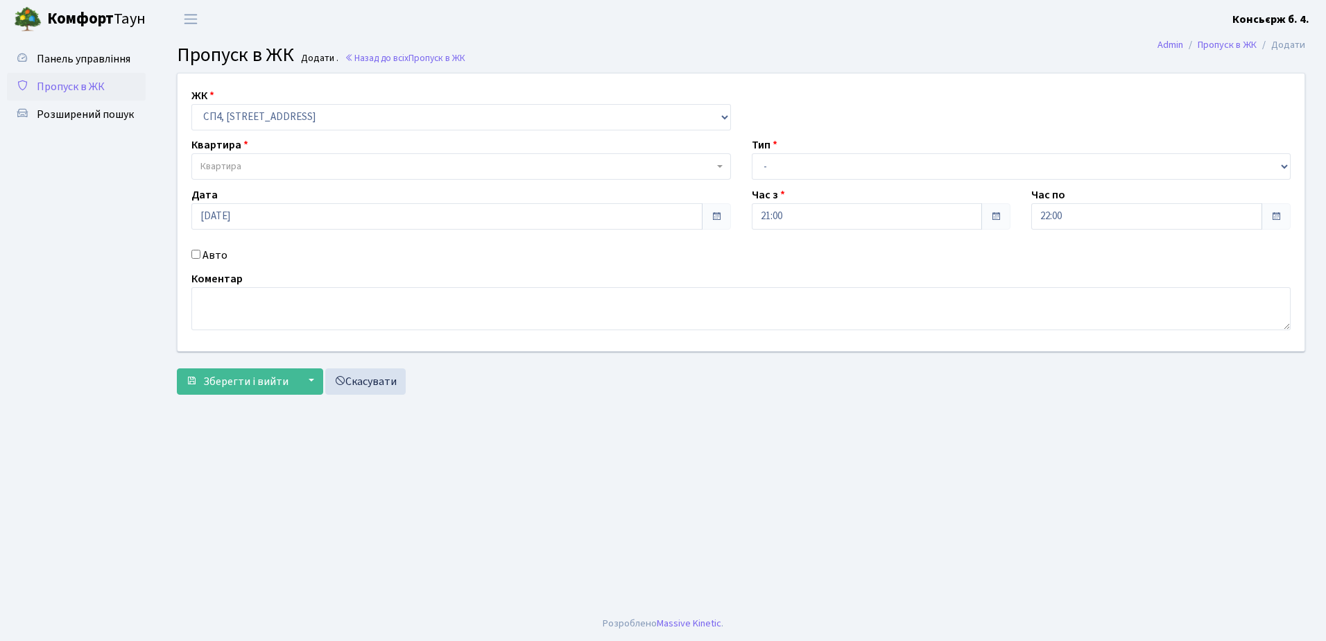
checkbox input "true"
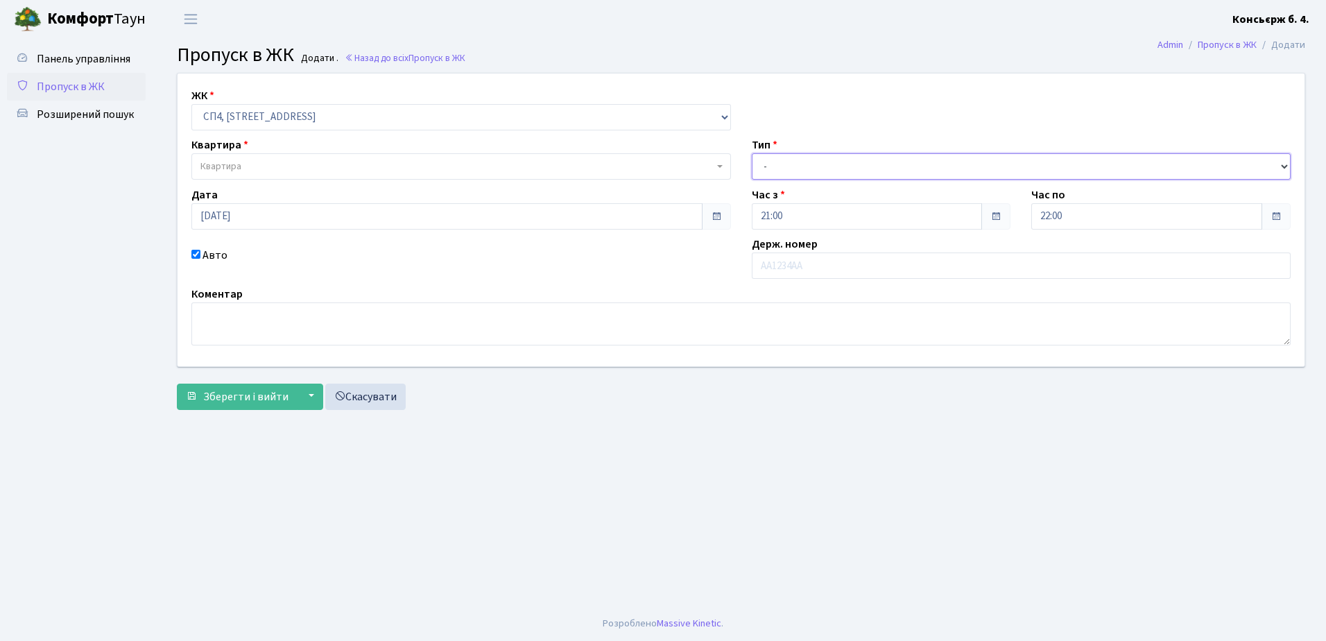
click at [805, 162] on select "- Доставка Таксі Гості Сервіс" at bounding box center [1022, 166] width 540 height 26
select select "1"
click at [752, 153] on select "- Доставка Таксі Гості Сервіс" at bounding box center [1022, 166] width 540 height 26
click at [812, 261] on input "text" at bounding box center [1022, 266] width 540 height 26
type input "КА9517НК"
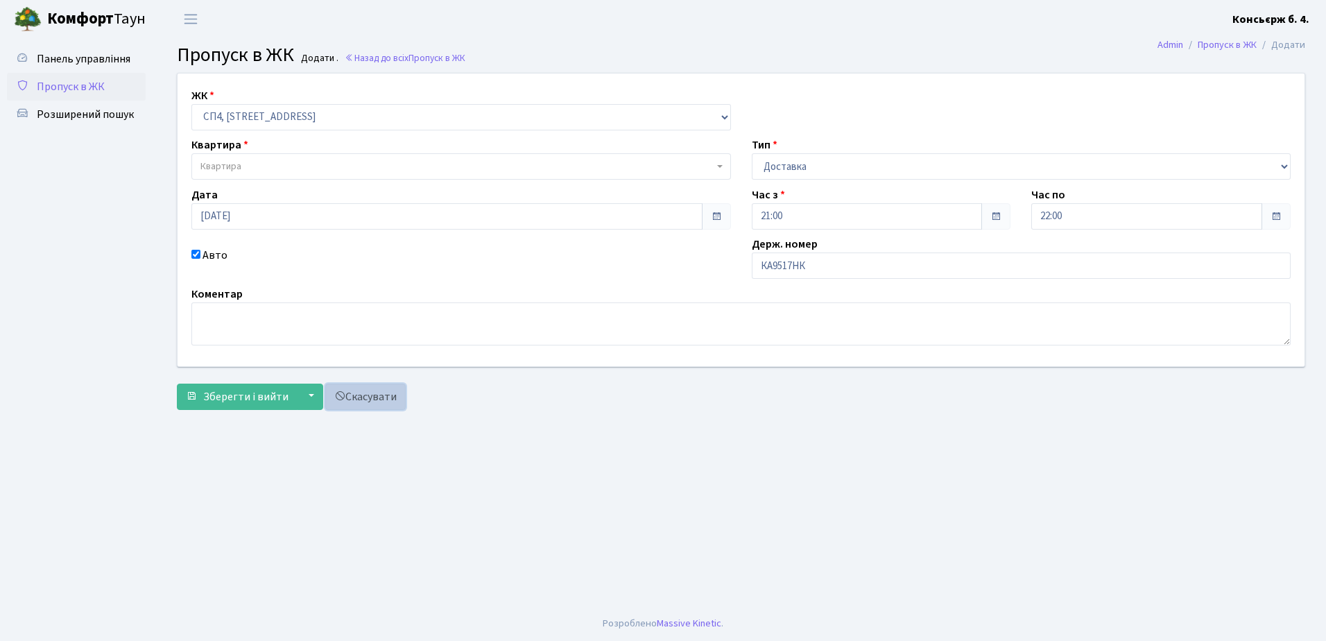
click at [361, 393] on link "Скасувати" at bounding box center [365, 397] width 80 height 26
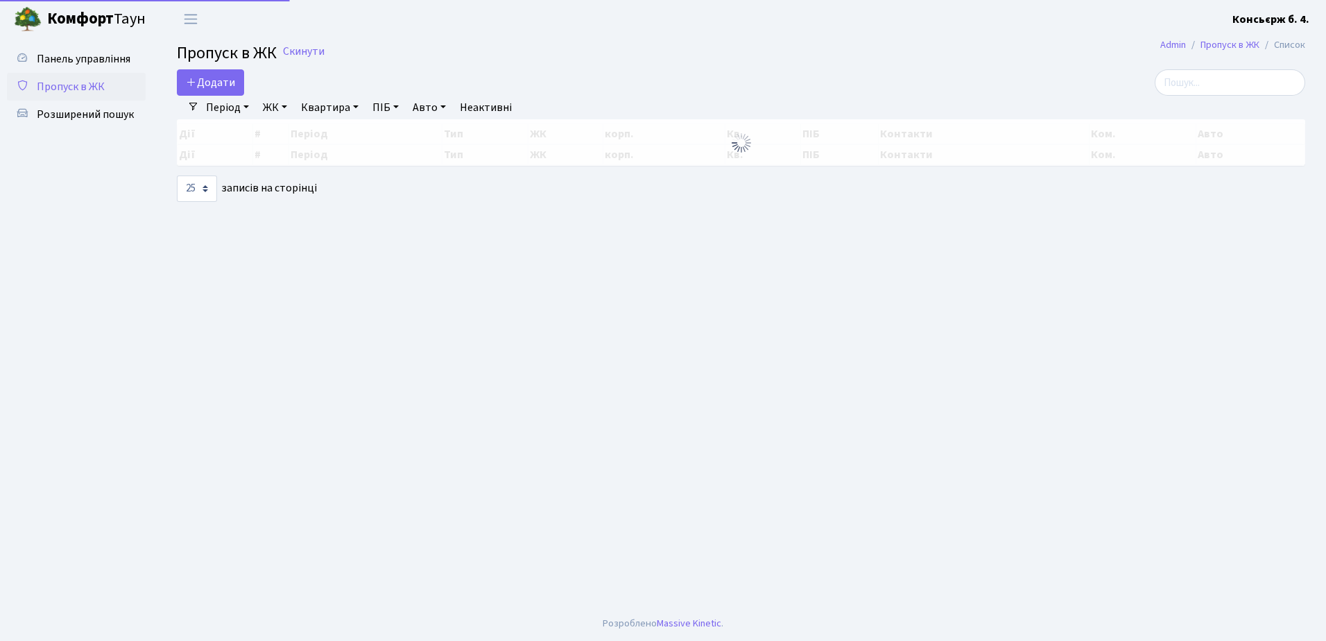
select select "25"
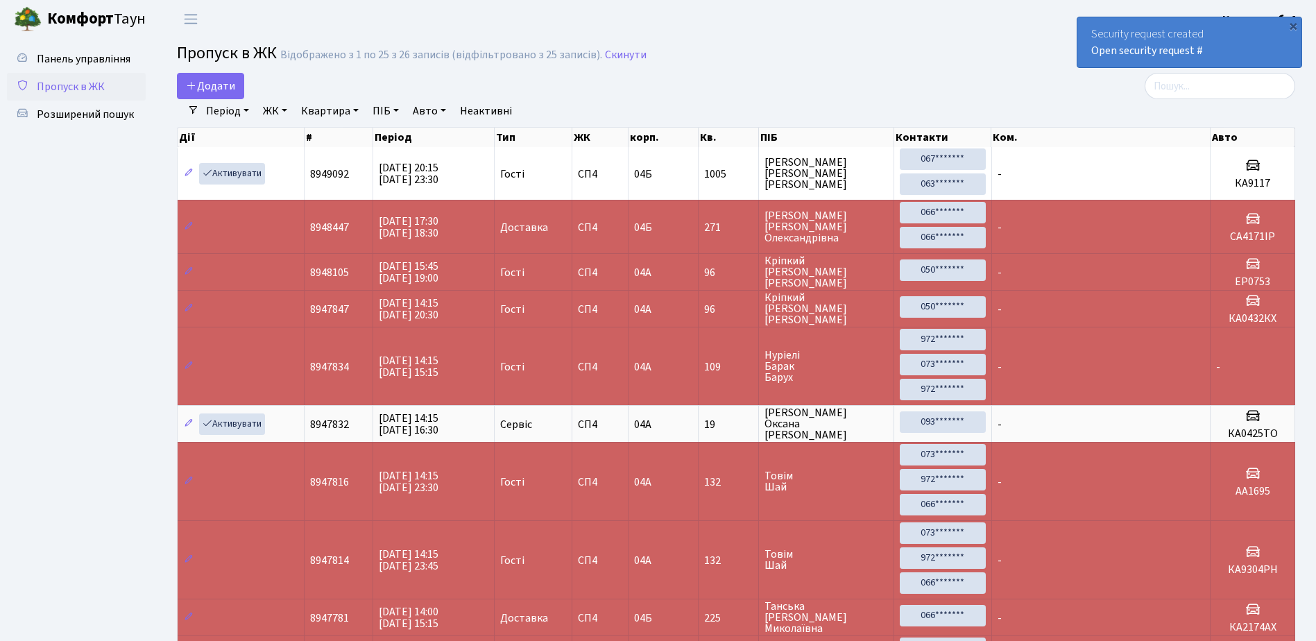
click at [1089, 29] on div "Security request created Open security request #" at bounding box center [1189, 42] width 224 height 50
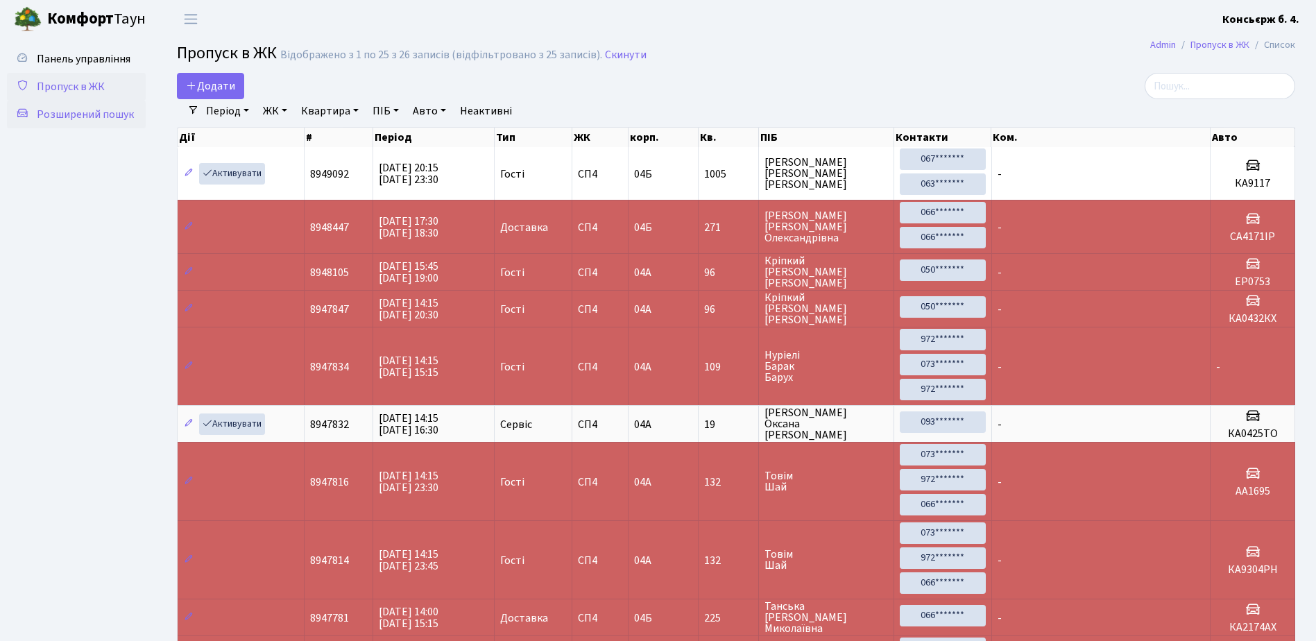
click at [93, 114] on span "Розширений пошук" at bounding box center [85, 114] width 97 height 15
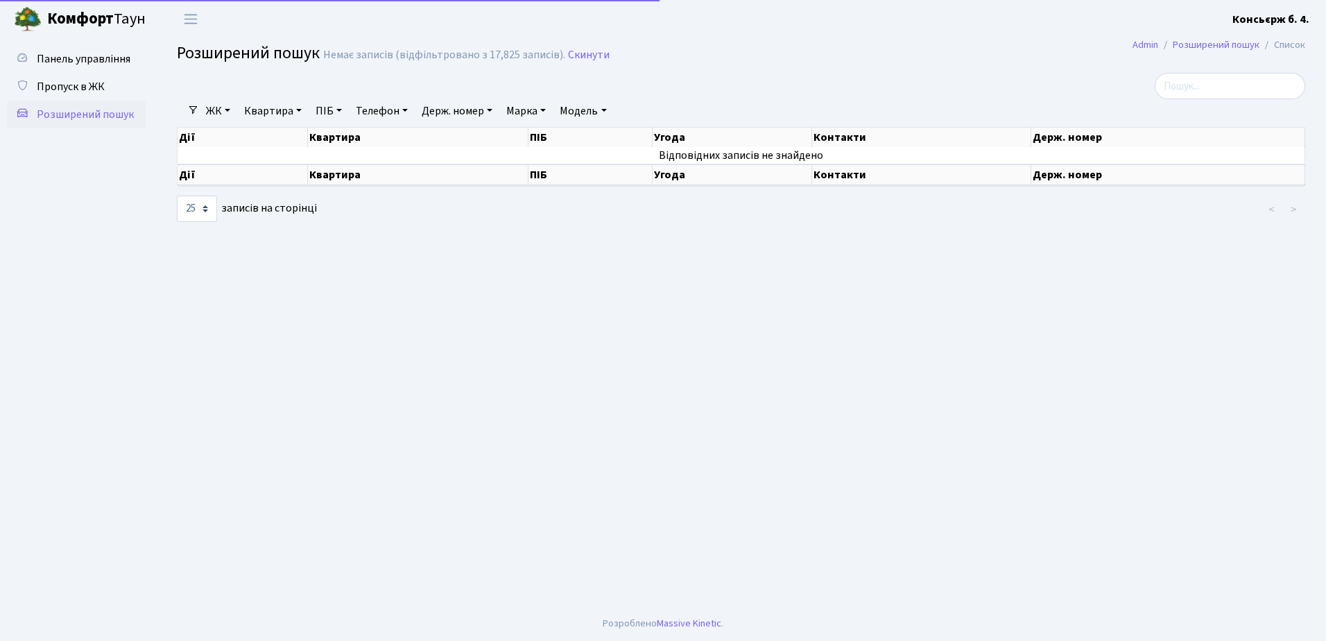
select select "25"
click at [1215, 42] on link "Розширений пошук" at bounding box center [1216, 44] width 87 height 15
select select "25"
click at [1144, 42] on link "Admin" at bounding box center [1146, 44] width 26 height 15
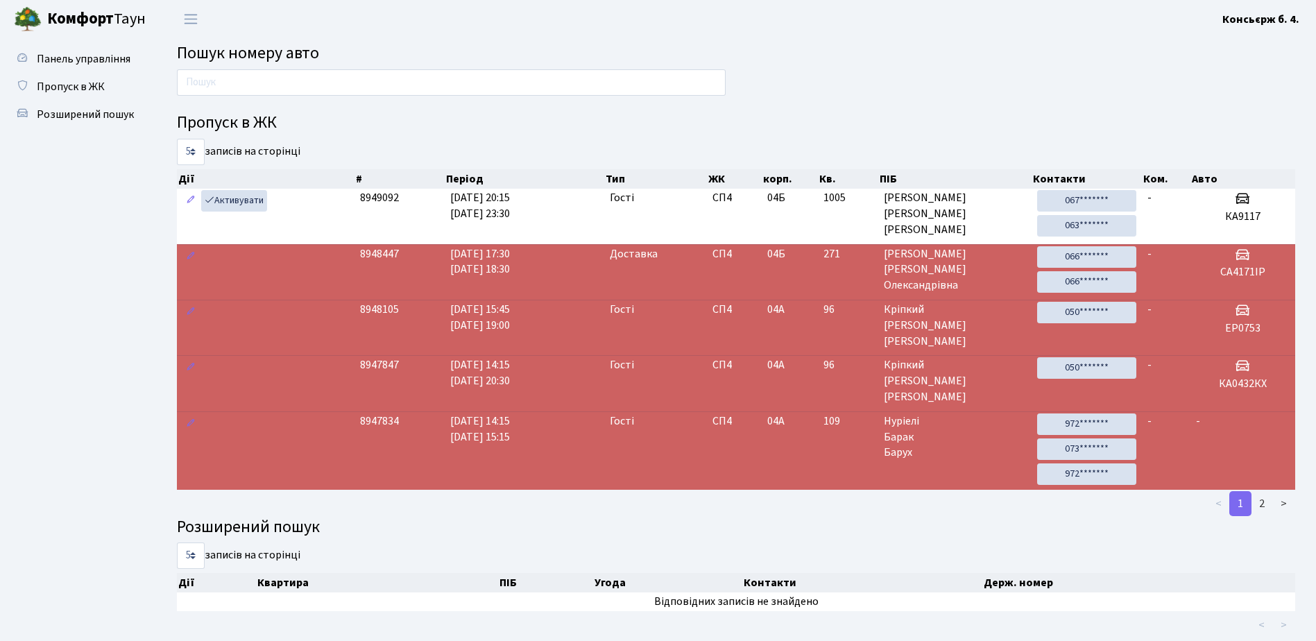
drag, startPoint x: 1229, startPoint y: 214, endPoint x: 1152, endPoint y: 248, distance: 84.5
click at [1152, 248] on tbody "Активувати 8949092 04.09.2025 20:15 04.09.2025 23:30 Гості СП4 04Б 1005 Роєнко …" at bounding box center [736, 339] width 1118 height 301
drag, startPoint x: 1152, startPoint y: 248, endPoint x: 996, endPoint y: 99, distance: 216.4
click at [996, 99] on div "Пропуск в ЖК 5 10 25 50 записів на сторінці Дії # Період Тип ЖК корп. Кв. ПІБ К…" at bounding box center [735, 354] width 1139 height 570
click at [997, 271] on span "Драганова Ірина Олександрівна" at bounding box center [955, 270] width 142 height 48
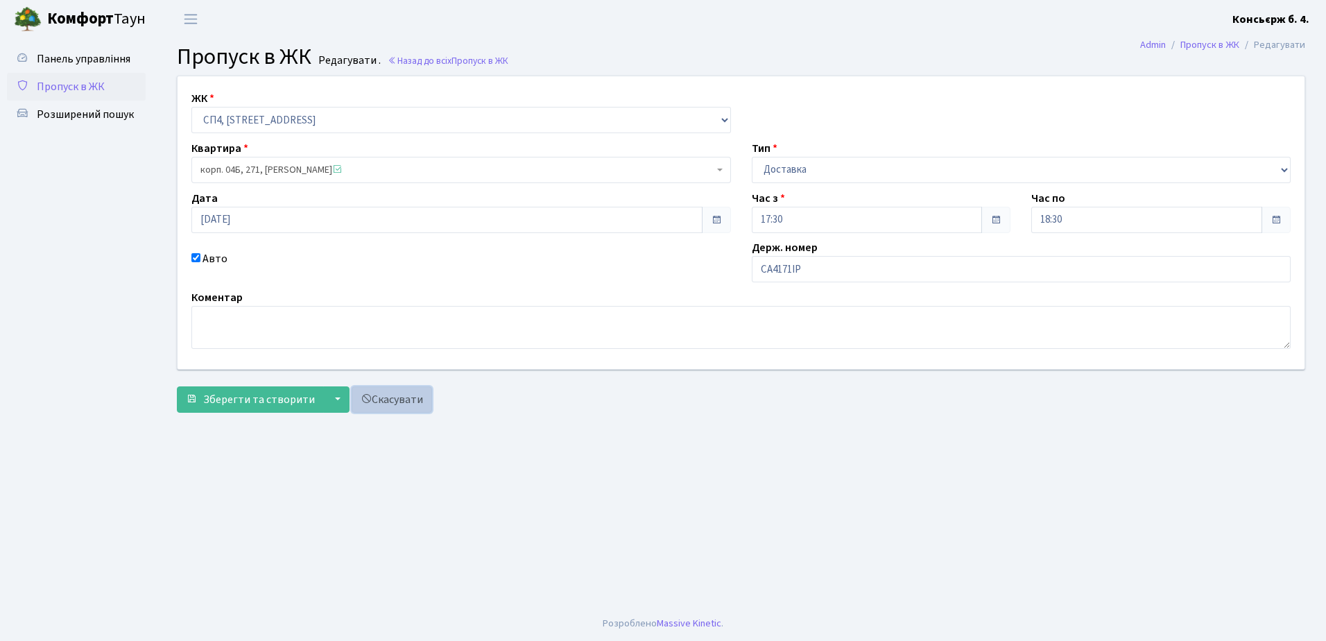
click at [404, 400] on link "Скасувати" at bounding box center [392, 399] width 80 height 26
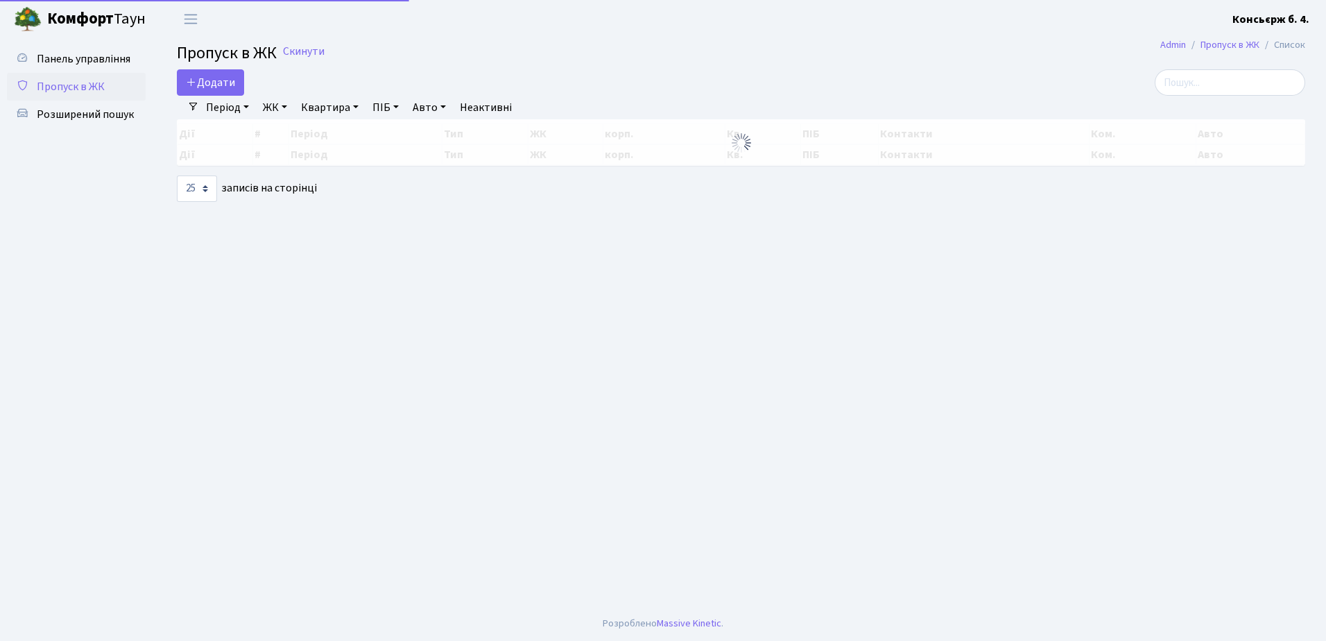
select select "25"
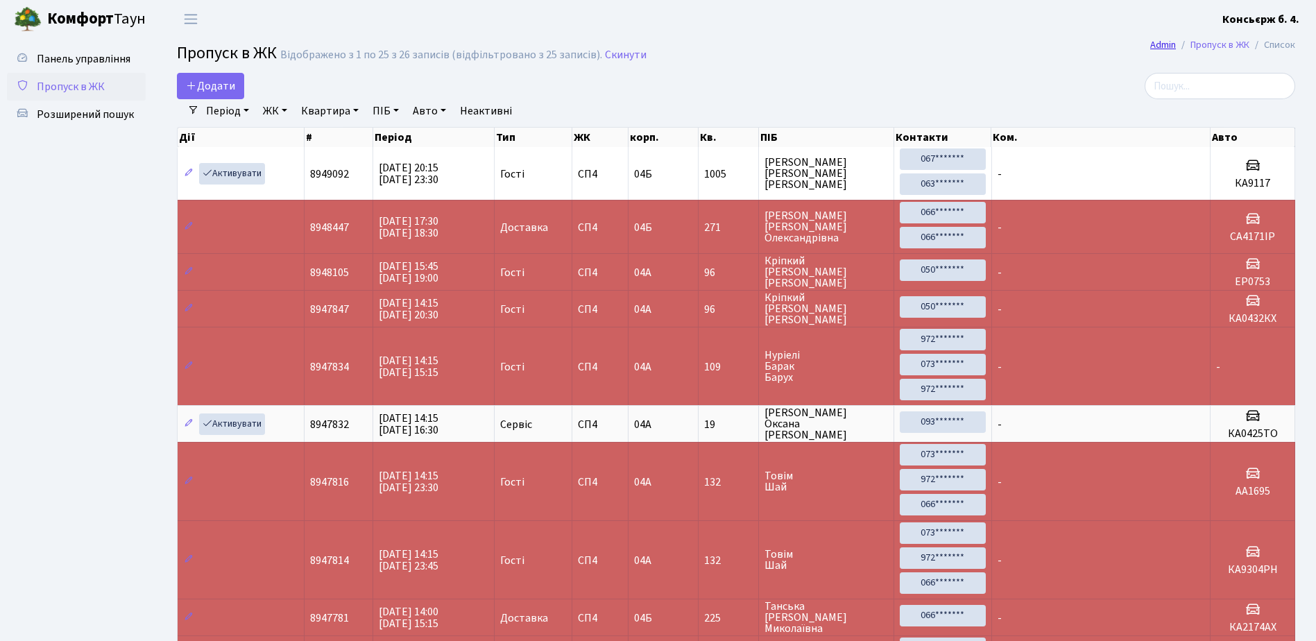
click at [1167, 42] on link "Admin" at bounding box center [1163, 44] width 26 height 15
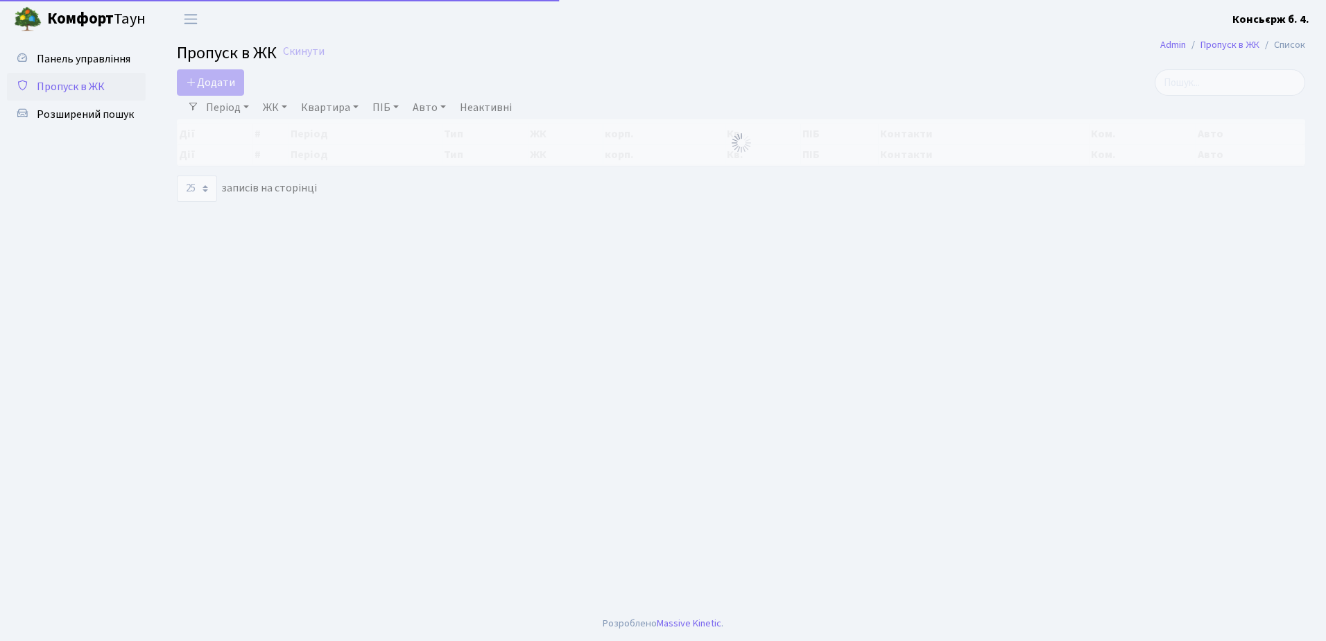
select select "25"
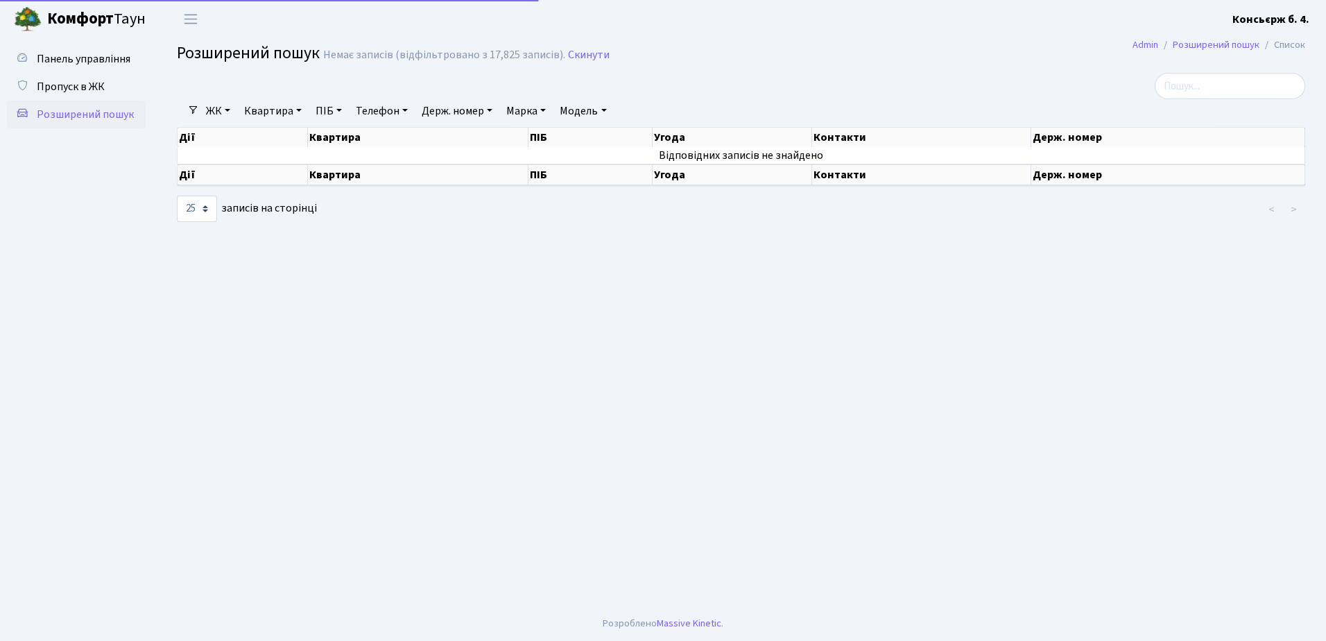
select select "25"
click at [62, 88] on span "Пропуск в ЖК" at bounding box center [71, 86] width 68 height 15
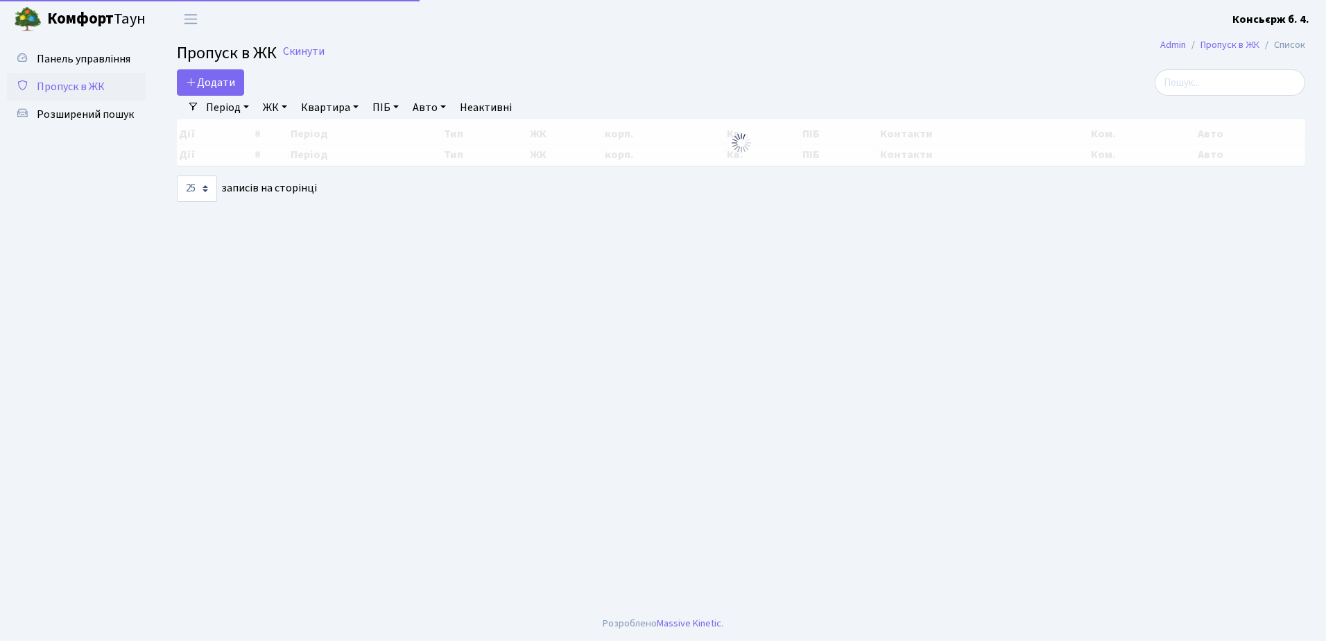
select select "25"
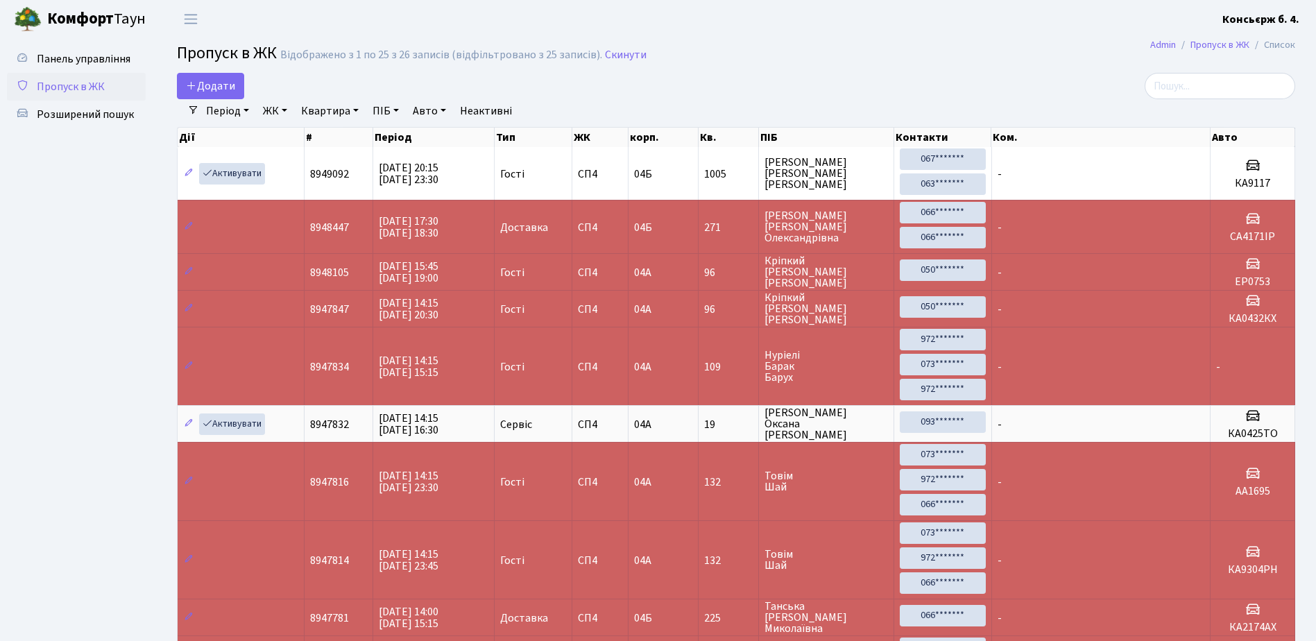
click at [1277, 46] on li "Список" at bounding box center [1272, 44] width 46 height 15
click at [1217, 42] on link "Пропуск в ЖК" at bounding box center [1219, 44] width 59 height 15
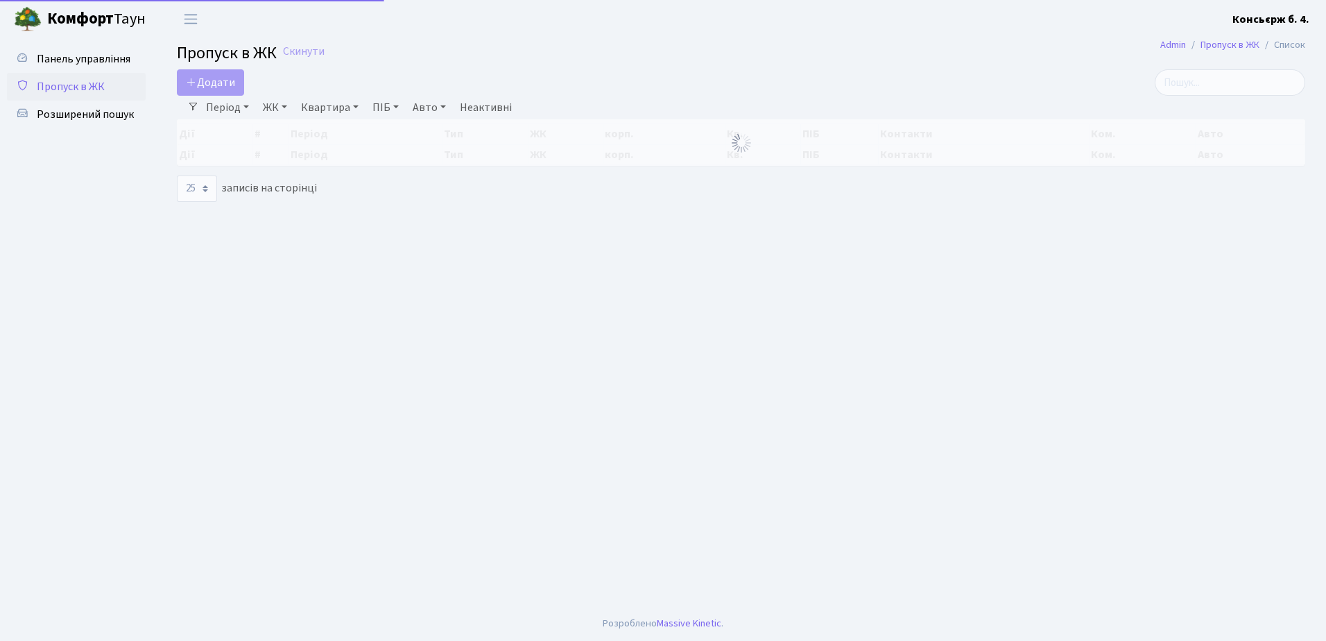
select select "25"
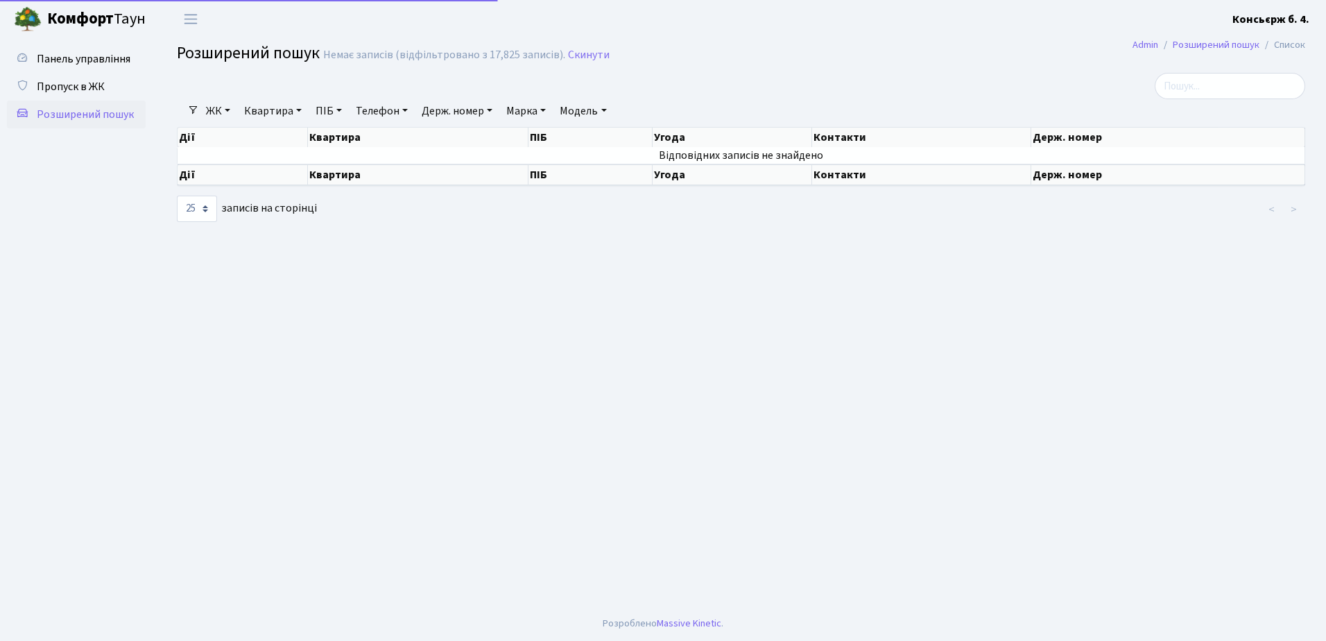
select select "25"
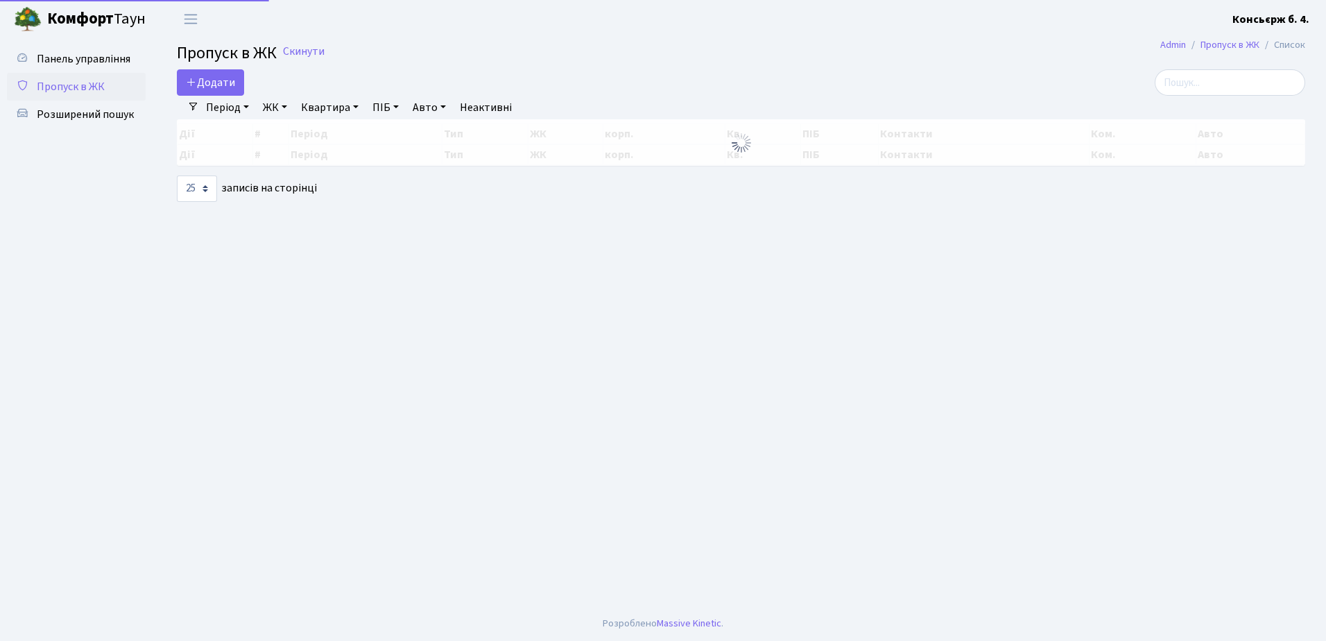
select select "25"
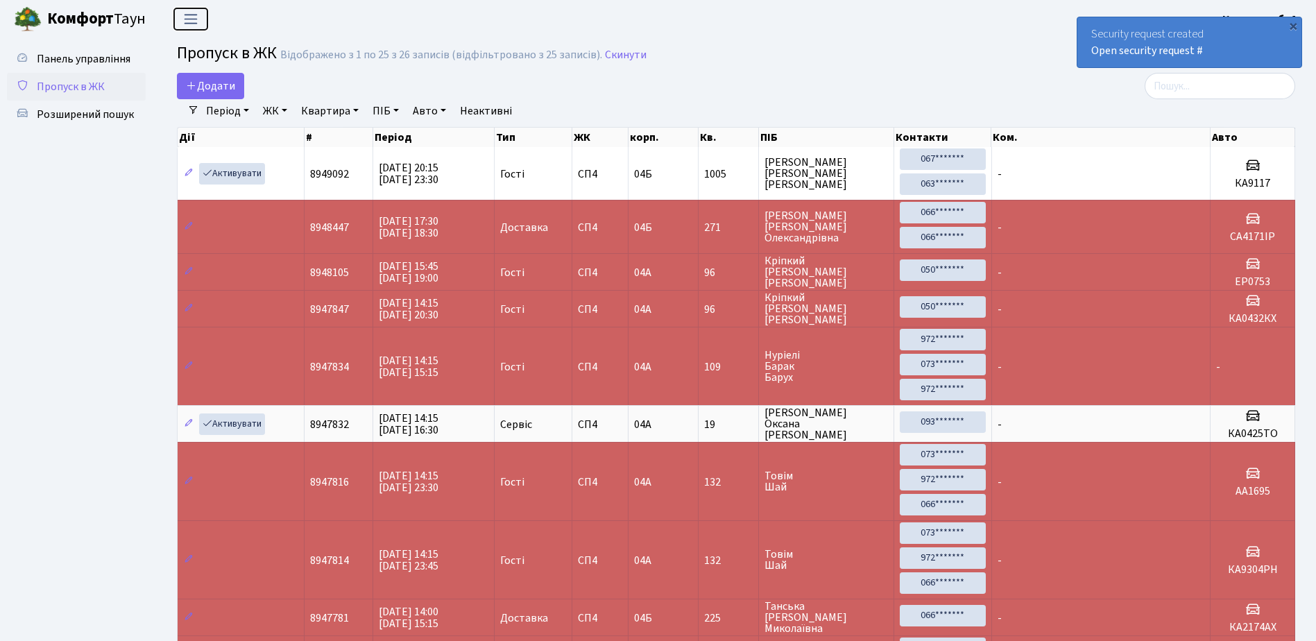
click at [189, 15] on span "Переключити навігацію" at bounding box center [190, 19] width 21 height 16
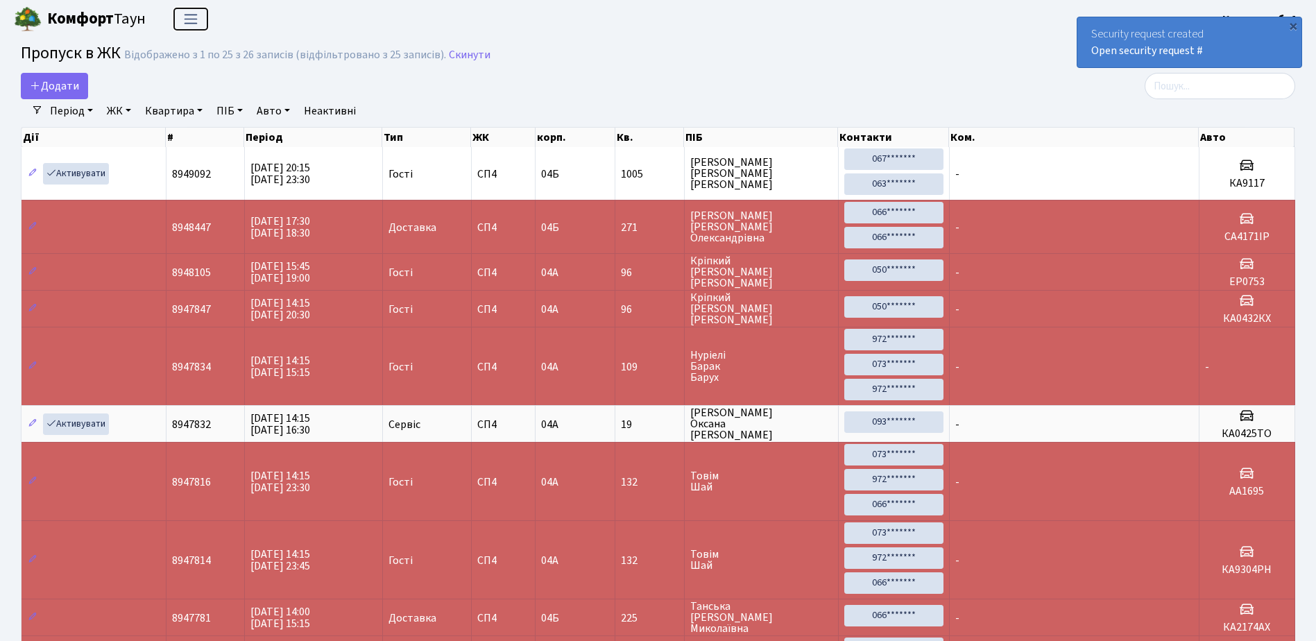
click at [187, 18] on span "Переключити навігацію" at bounding box center [190, 19] width 21 height 16
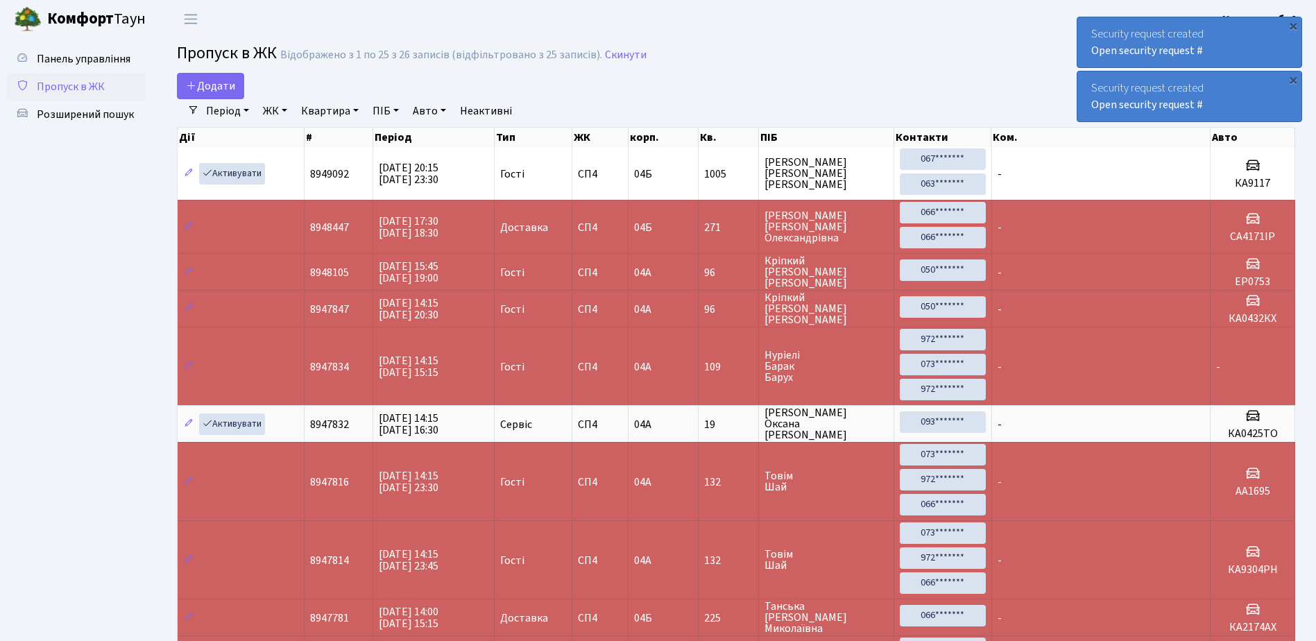
click at [1084, 26] on div "Security request created Open security request #" at bounding box center [1189, 42] width 224 height 50
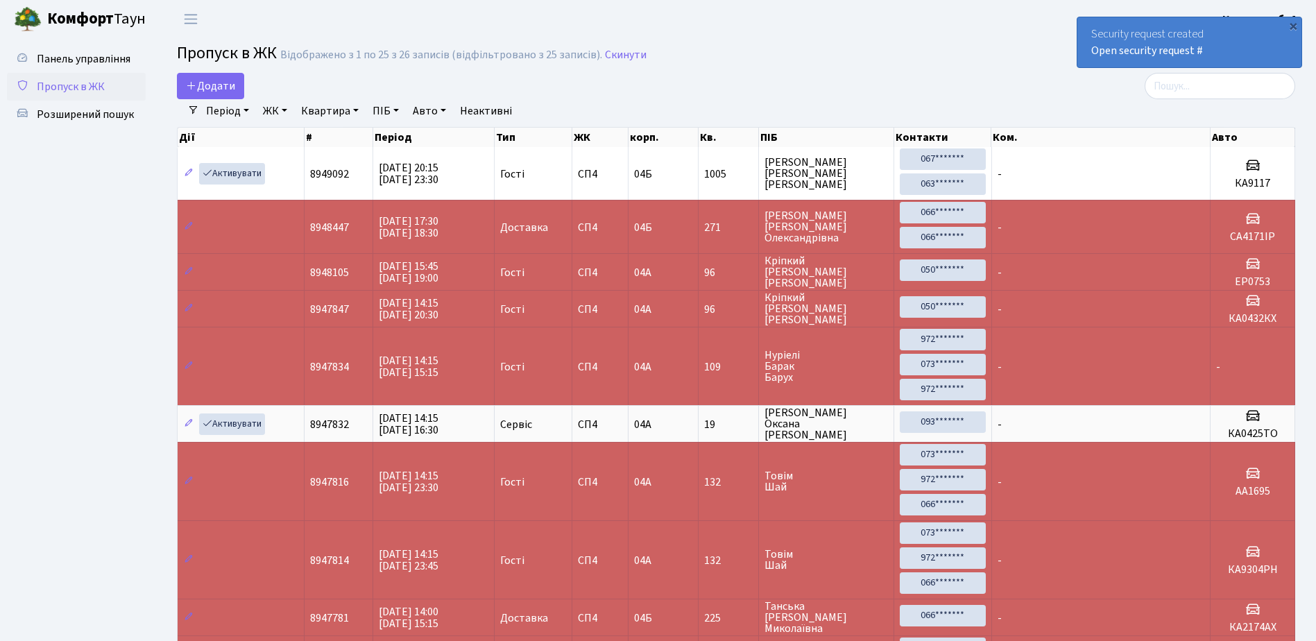
click at [1084, 26] on div "Security request created Open security request #" at bounding box center [1189, 42] width 224 height 50
